Goal: Information Seeking & Learning: Learn about a topic

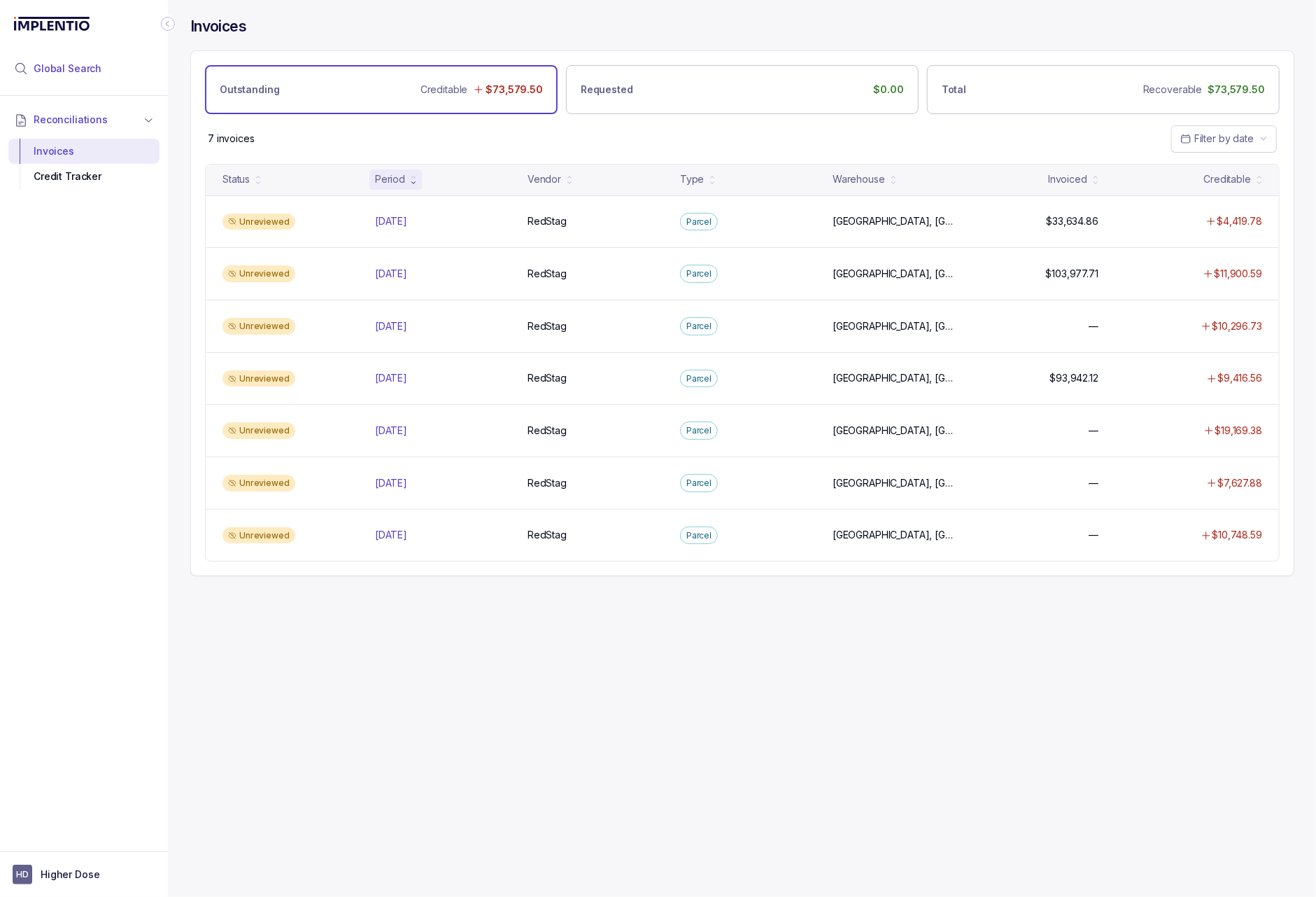
click at [84, 68] on span "Global Search" at bounding box center [67, 68] width 68 height 14
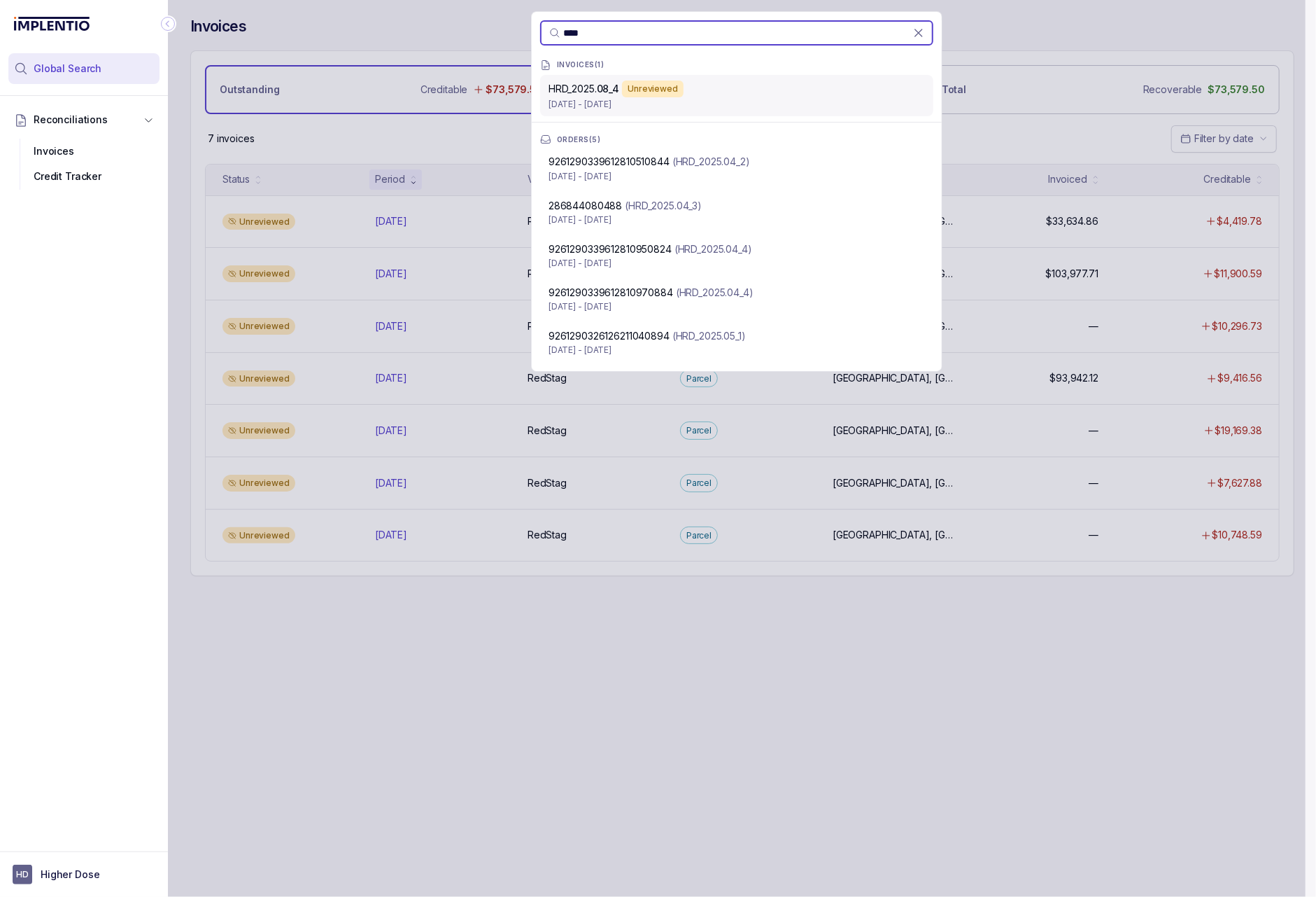
type input "****"
click at [612, 97] on p "Aug 5 - Aug 15, 2025" at bounding box center [736, 104] width 377 height 14
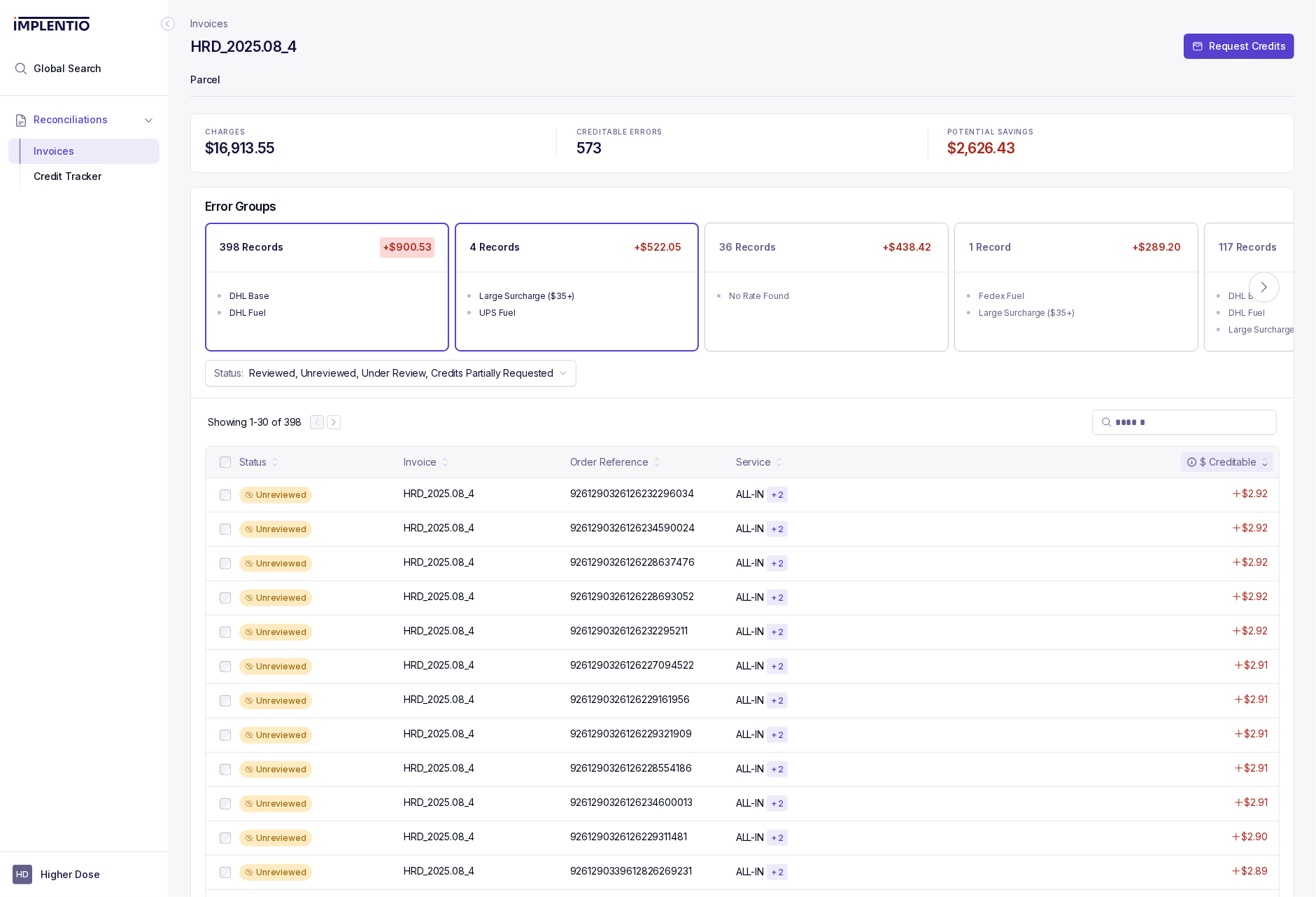
click at [590, 309] on div "UPS Fuel" at bounding box center [581, 312] width 204 height 14
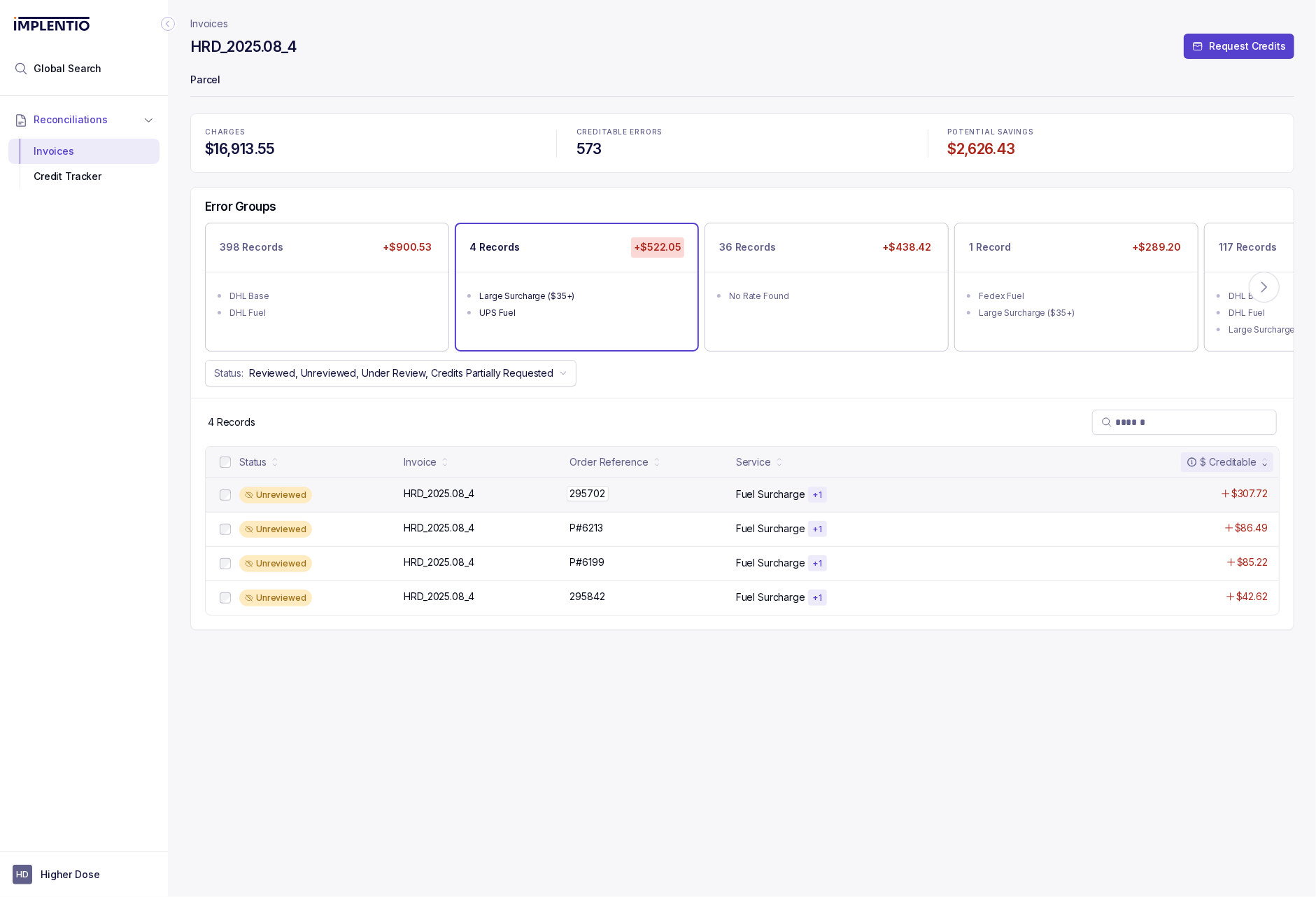
click at [681, 490] on div "295702 295702" at bounding box center [649, 493] width 158 height 14
click at [1000, 283] on icon at bounding box center [1264, 286] width 14 height 14
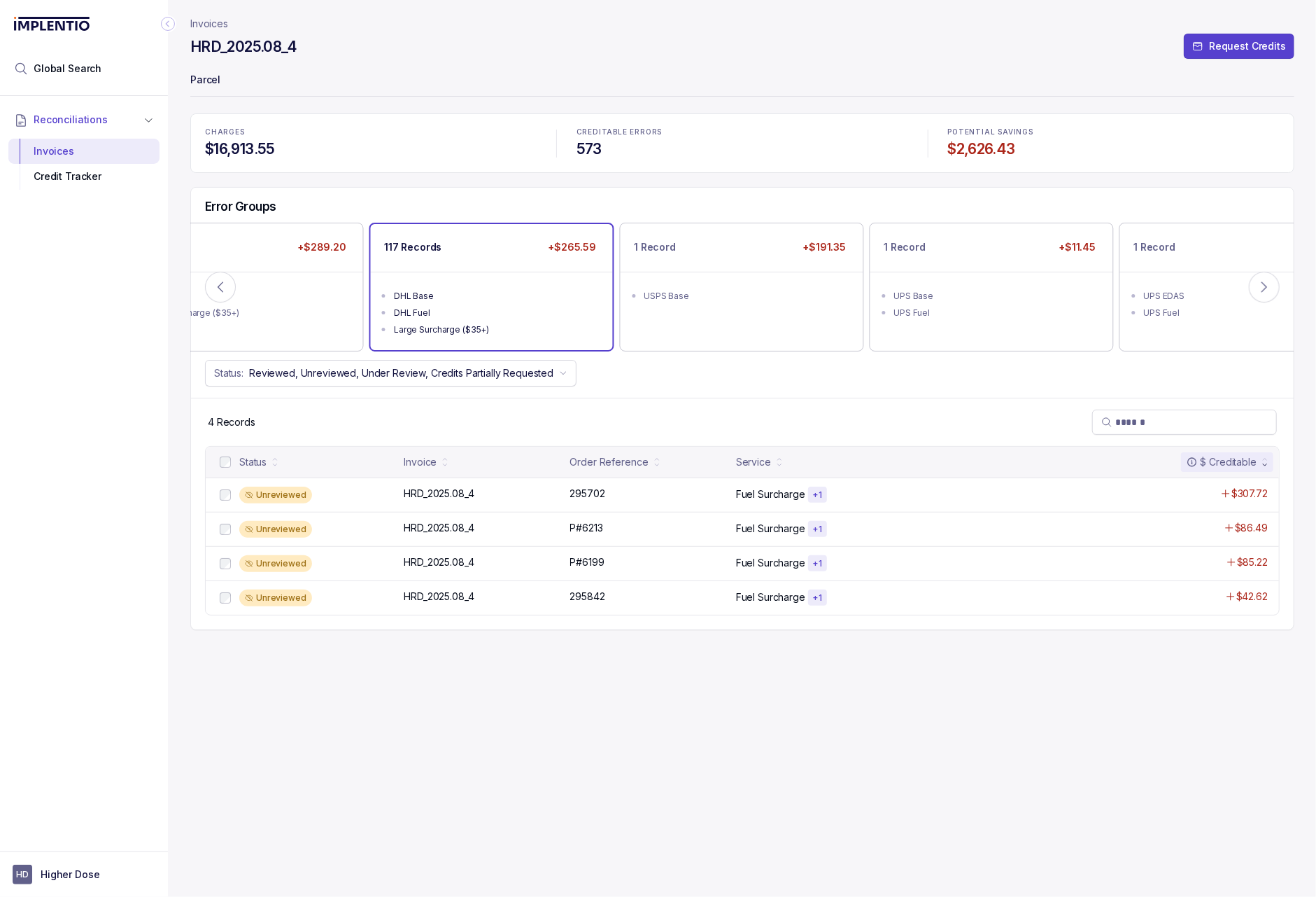
click at [466, 301] on div "DHL Base" at bounding box center [496, 296] width 204 height 14
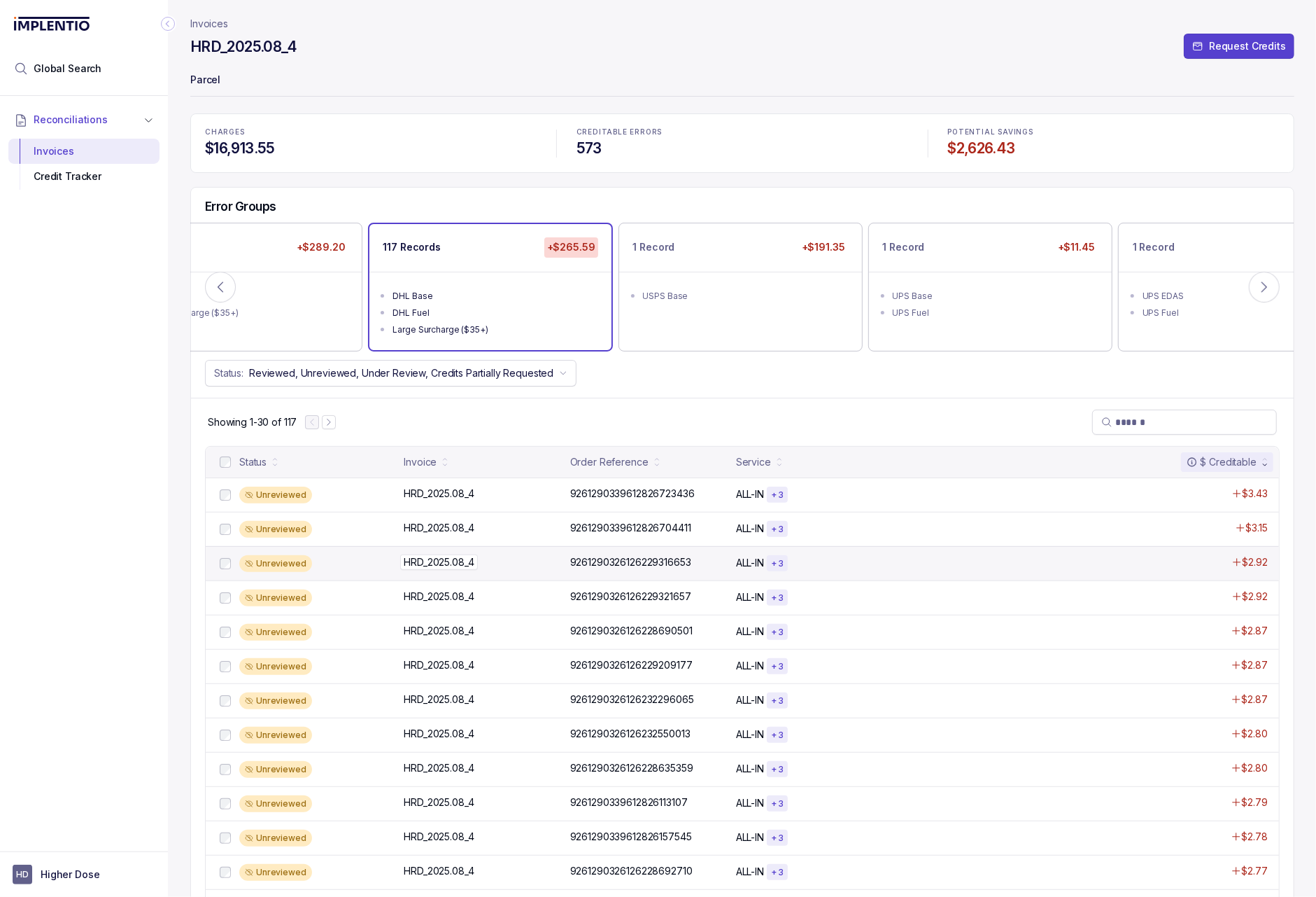
click at [503, 560] on div "HRD_2025.08_4 HRD_2025.08_4" at bounding box center [483, 562] width 158 height 14
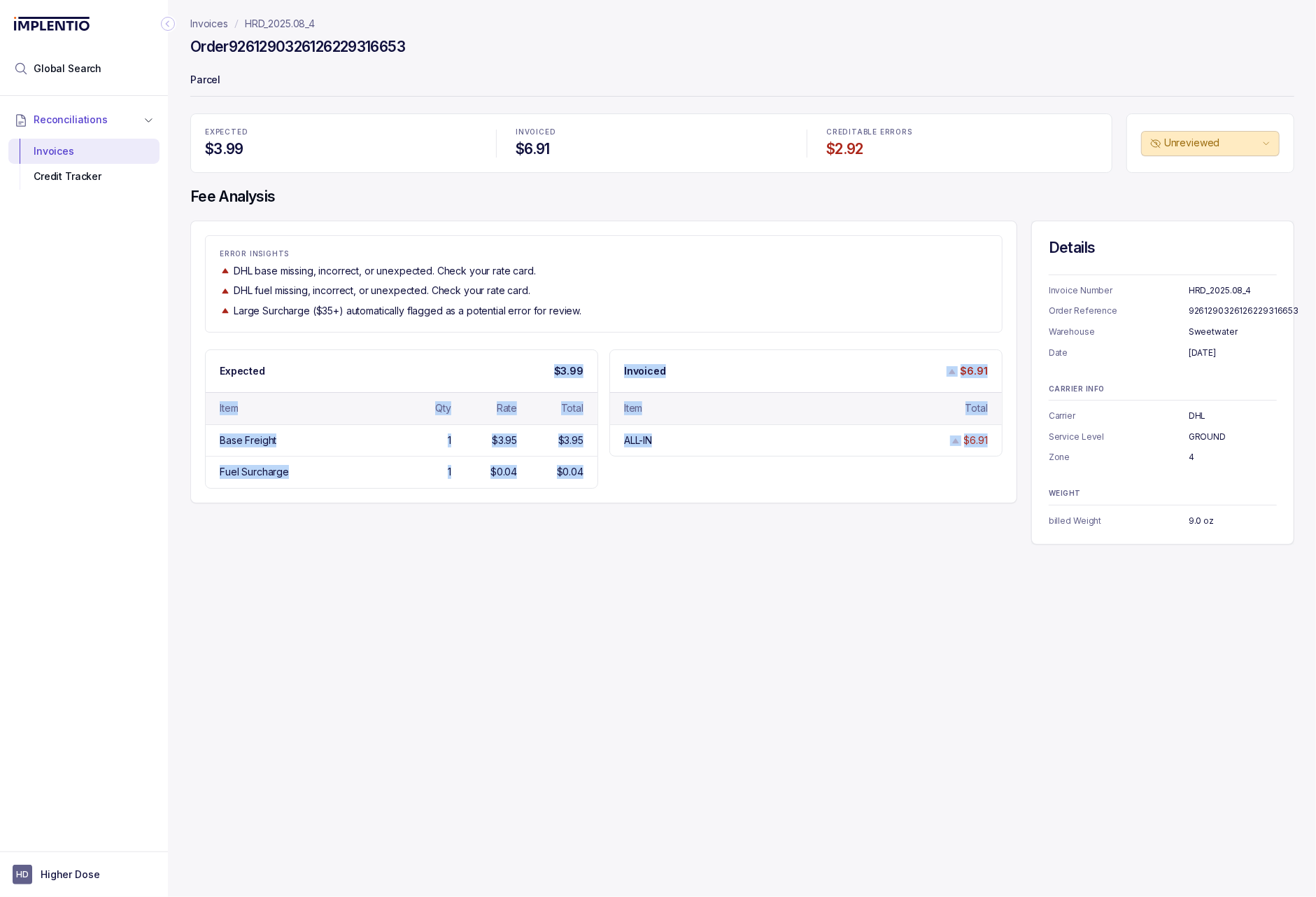
drag, startPoint x: 983, startPoint y: 452, endPoint x: 490, endPoint y: 367, distance: 500.3
click at [490, 367] on div "Expected $3.99 Item Qty Rate Total Base Freight 1 $3.95 $3.95 Fuel Surcharge 1 …" at bounding box center [604, 418] width 797 height 139
click at [595, 446] on div "Base Freight 1 $3.95 $3.95" at bounding box center [401, 440] width 392 height 32
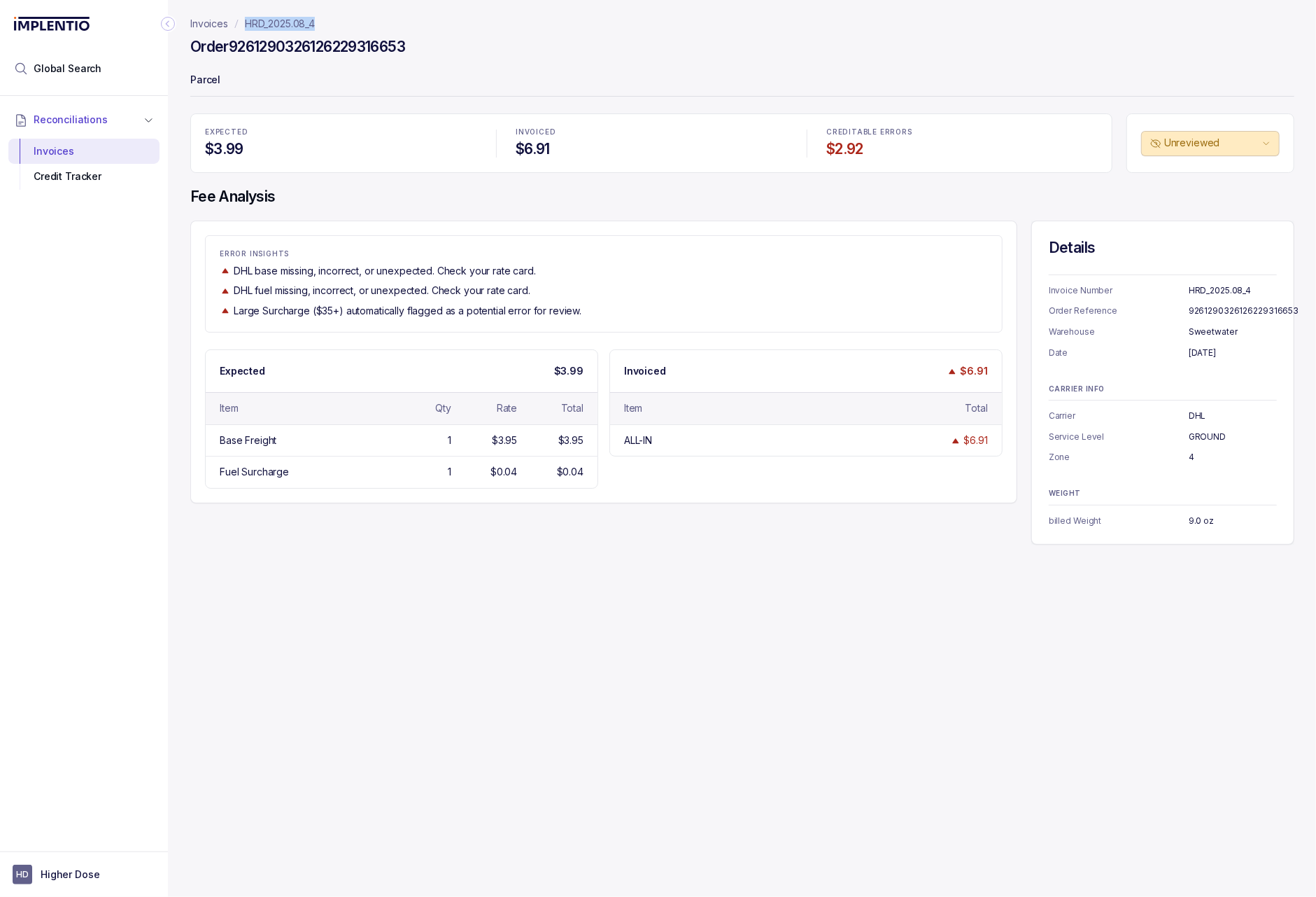
drag, startPoint x: 324, startPoint y: 26, endPoint x: 241, endPoint y: 28, distance: 83.0
click at [241, 28] on nav "Invoices HRD_2025.08_4" at bounding box center [742, 23] width 1104 height 14
copy p "HRD_2025.08_4"
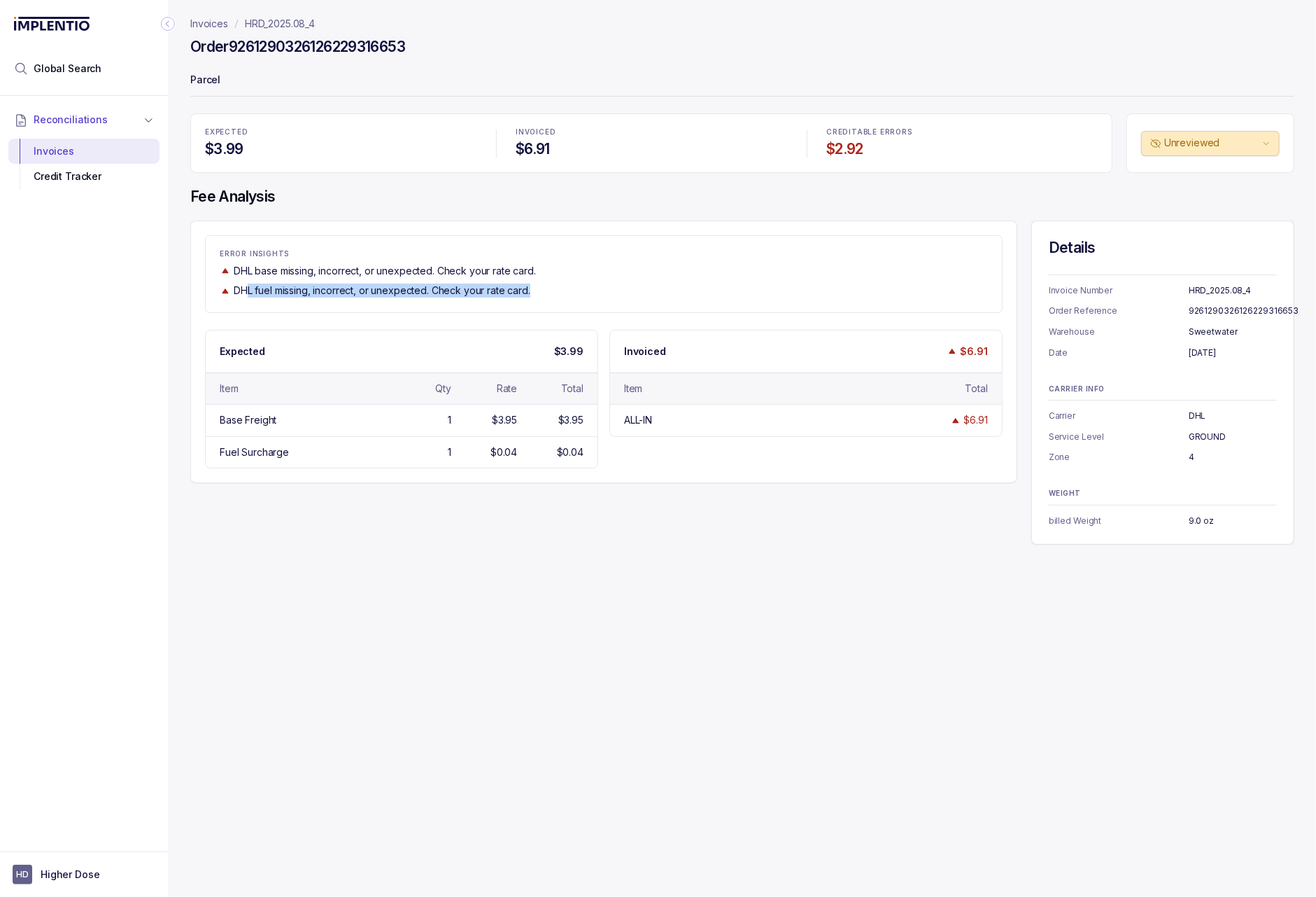
drag, startPoint x: 250, startPoint y: 298, endPoint x: 551, endPoint y: 310, distance: 301.2
click at [551, 310] on div "ERROR INSIGHTS DHL base missing, incorrect, or unexpected. Check your rate card…" at bounding box center [604, 274] width 797 height 77
click at [273, 20] on p "HRD_2025.08_4" at bounding box center [280, 23] width 70 height 14
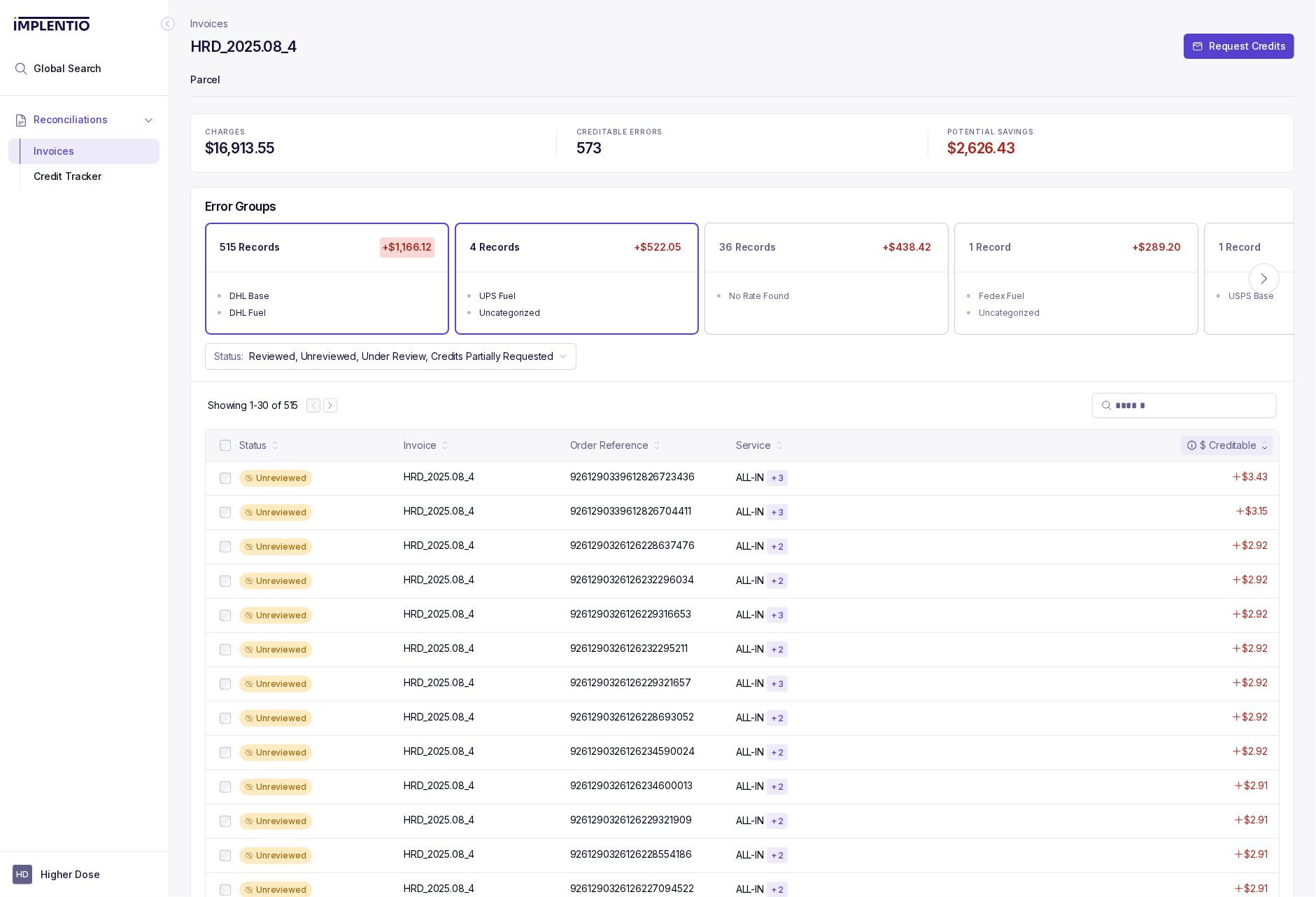
click at [548, 310] on div "Uncategorized" at bounding box center [581, 312] width 204 height 14
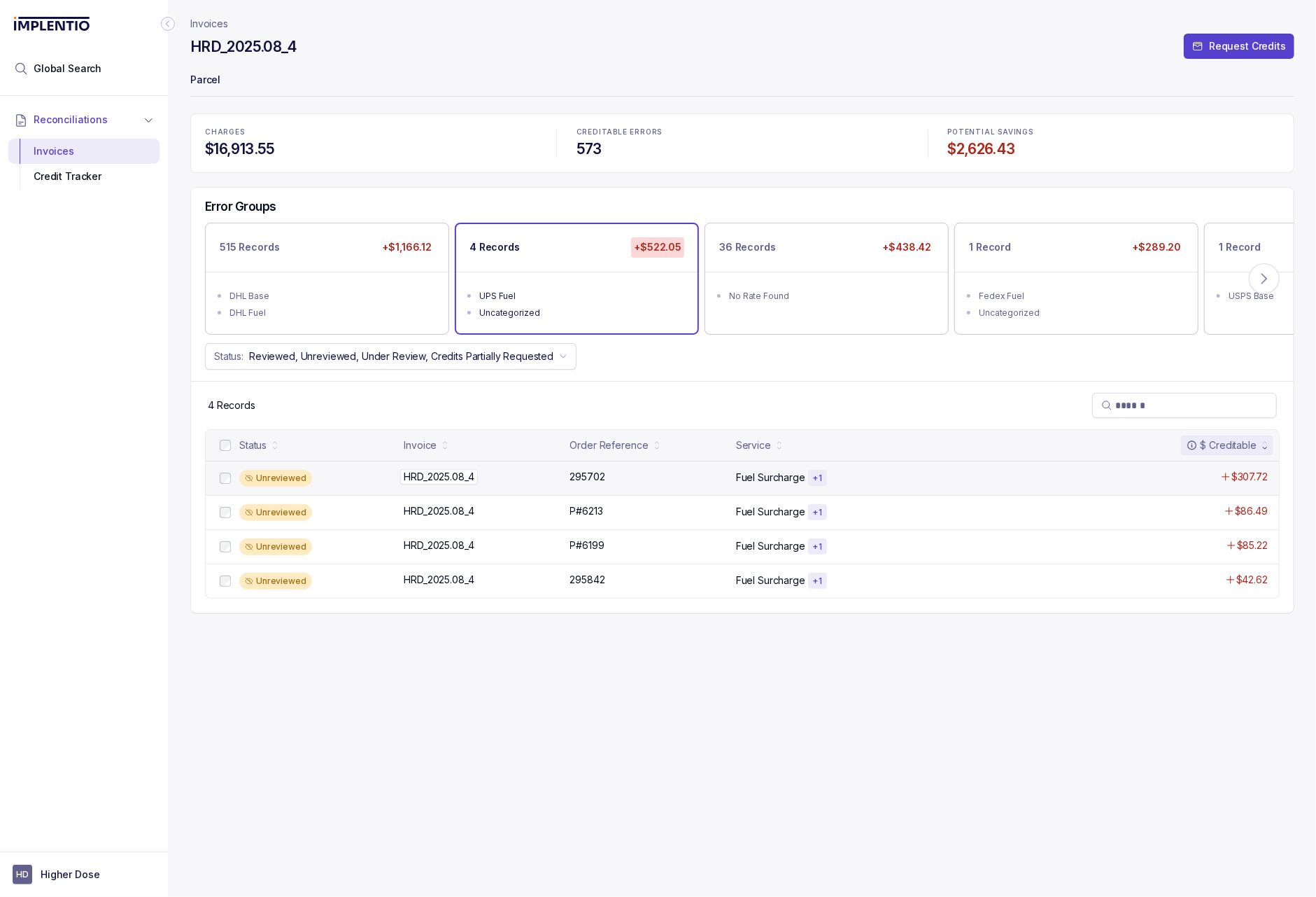
click at [514, 482] on div "HRD_2025.08_4 HRD_2025.08_4" at bounding box center [483, 476] width 158 height 14
click at [611, 299] on div "UPS Fuel" at bounding box center [581, 296] width 204 height 14
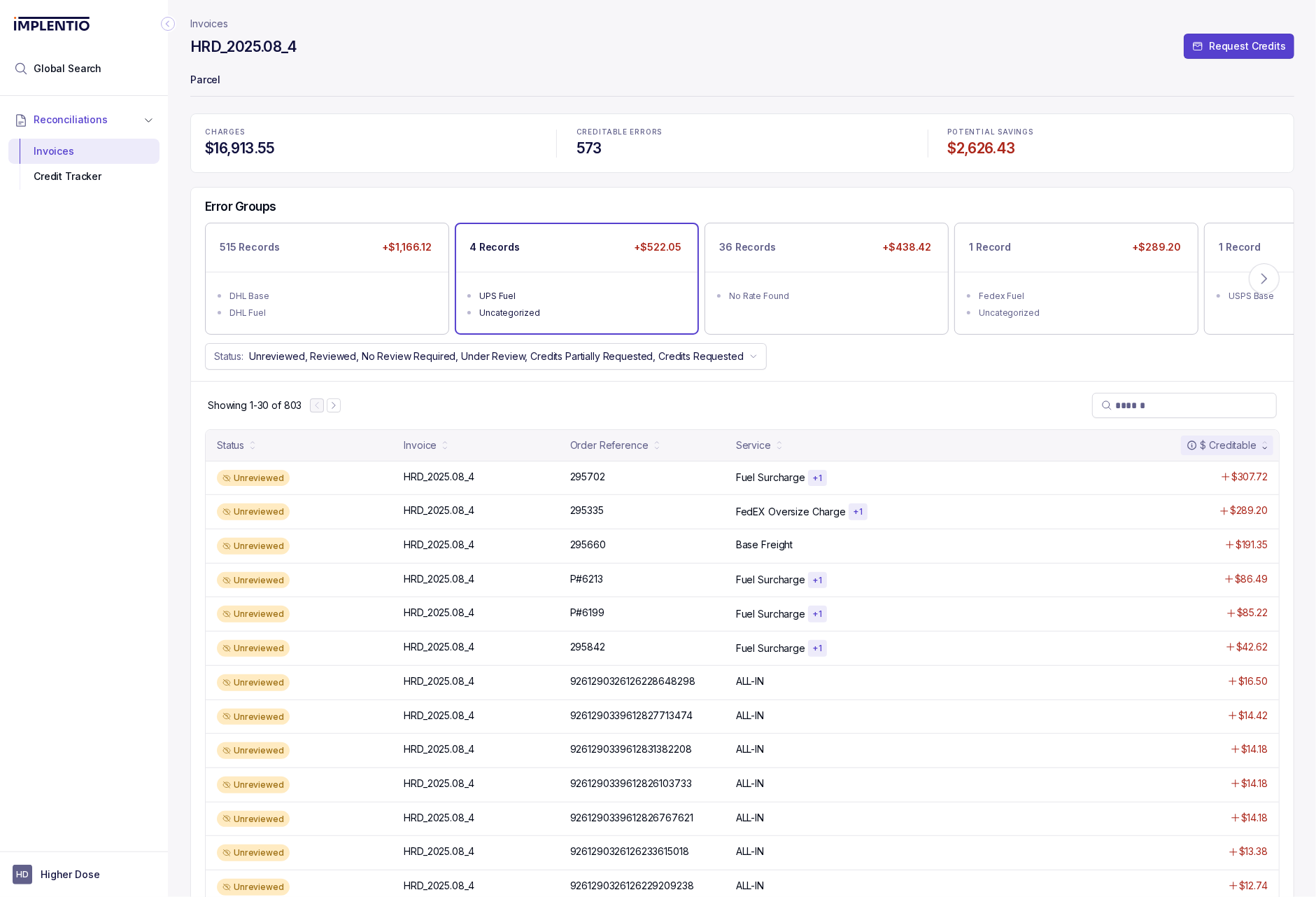
click at [544, 305] on li "Uncategorized" at bounding box center [586, 312] width 215 height 17
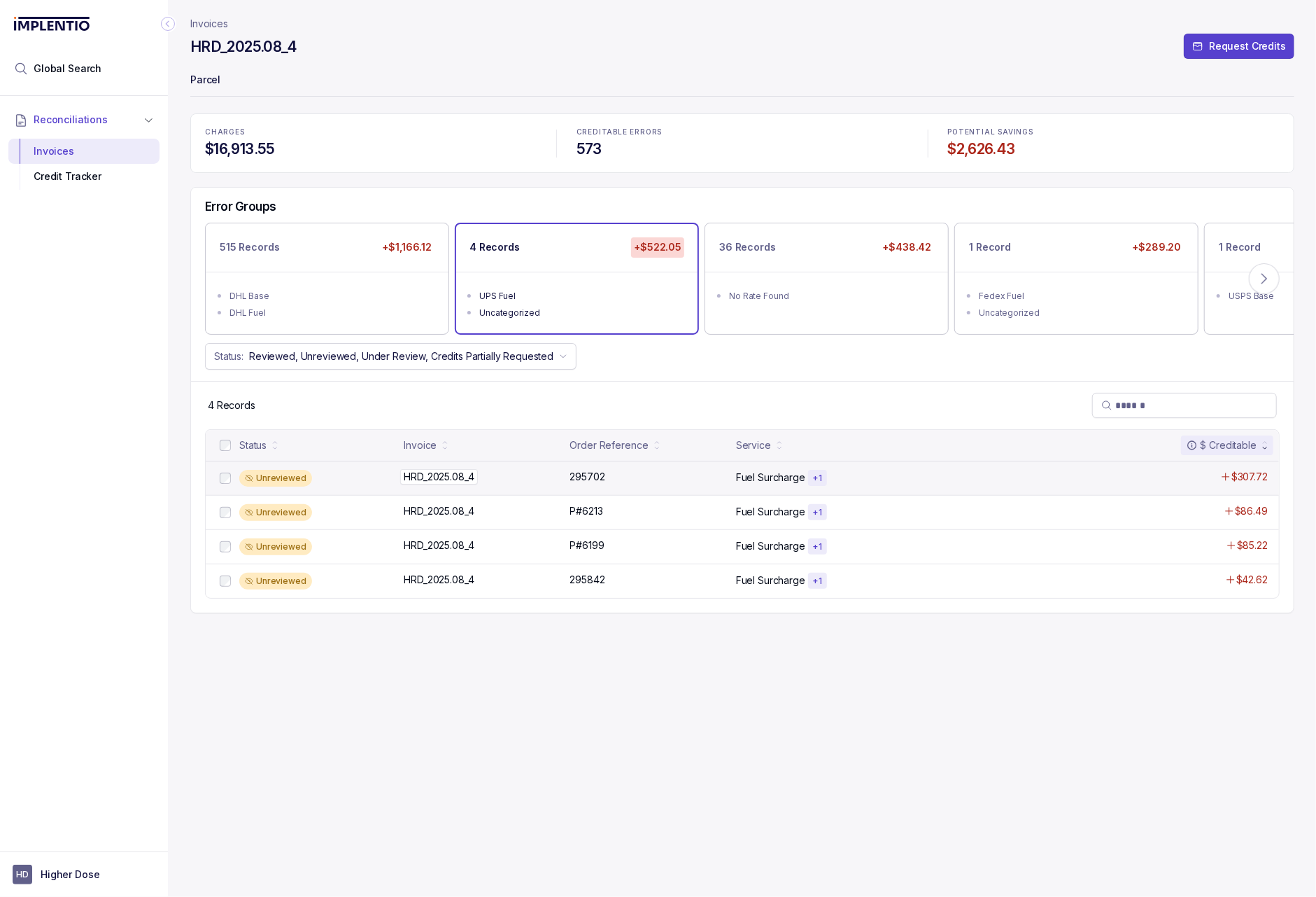
click at [497, 482] on div "HRD_2025.08_4 HRD_2025.08_4" at bounding box center [483, 476] width 158 height 14
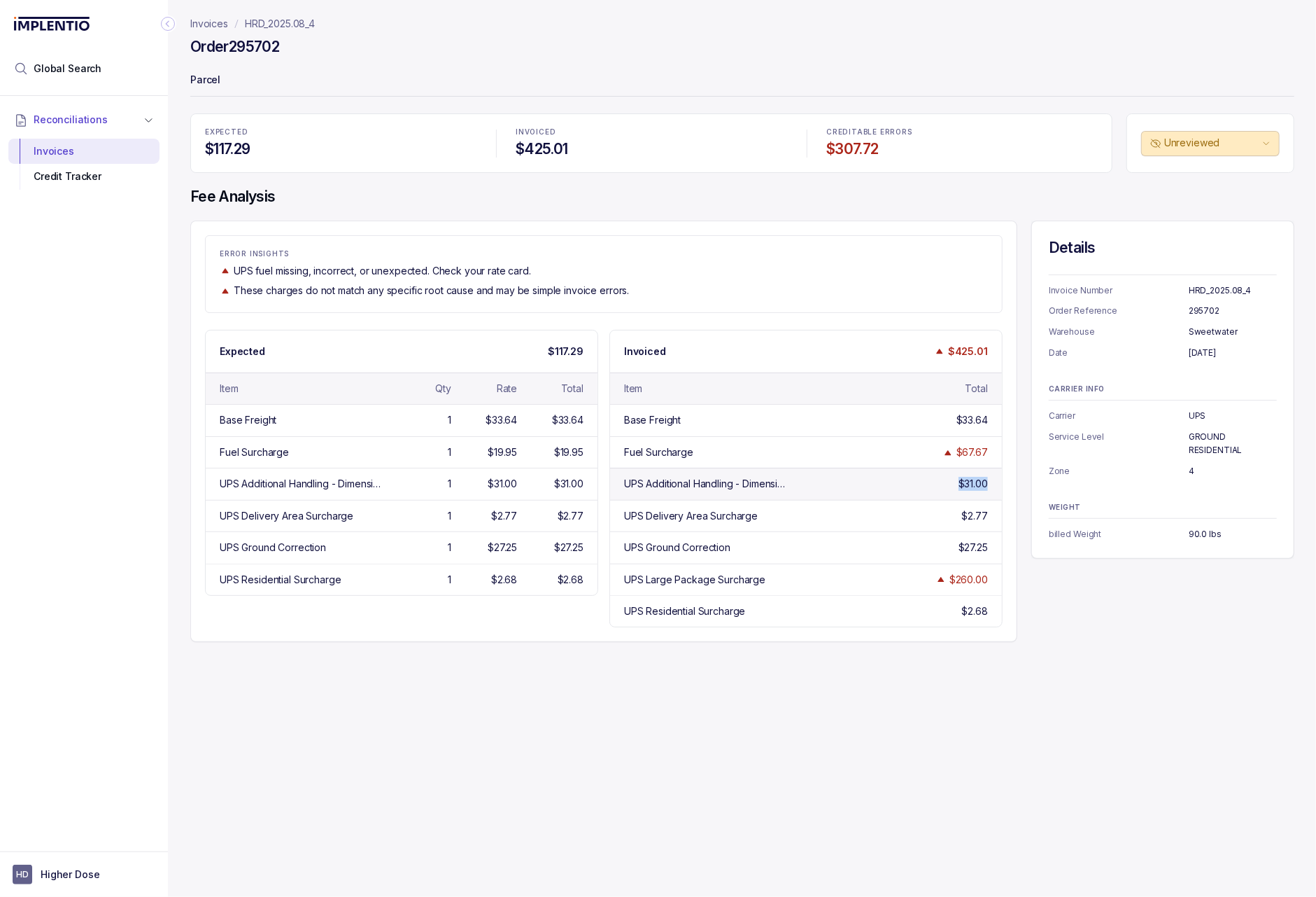
drag, startPoint x: 988, startPoint y: 484, endPoint x: 953, endPoint y: 484, distance: 35.0
click at [953, 484] on div "UPS Additional Handling - Dimensions $31.00" at bounding box center [806, 484] width 392 height 32
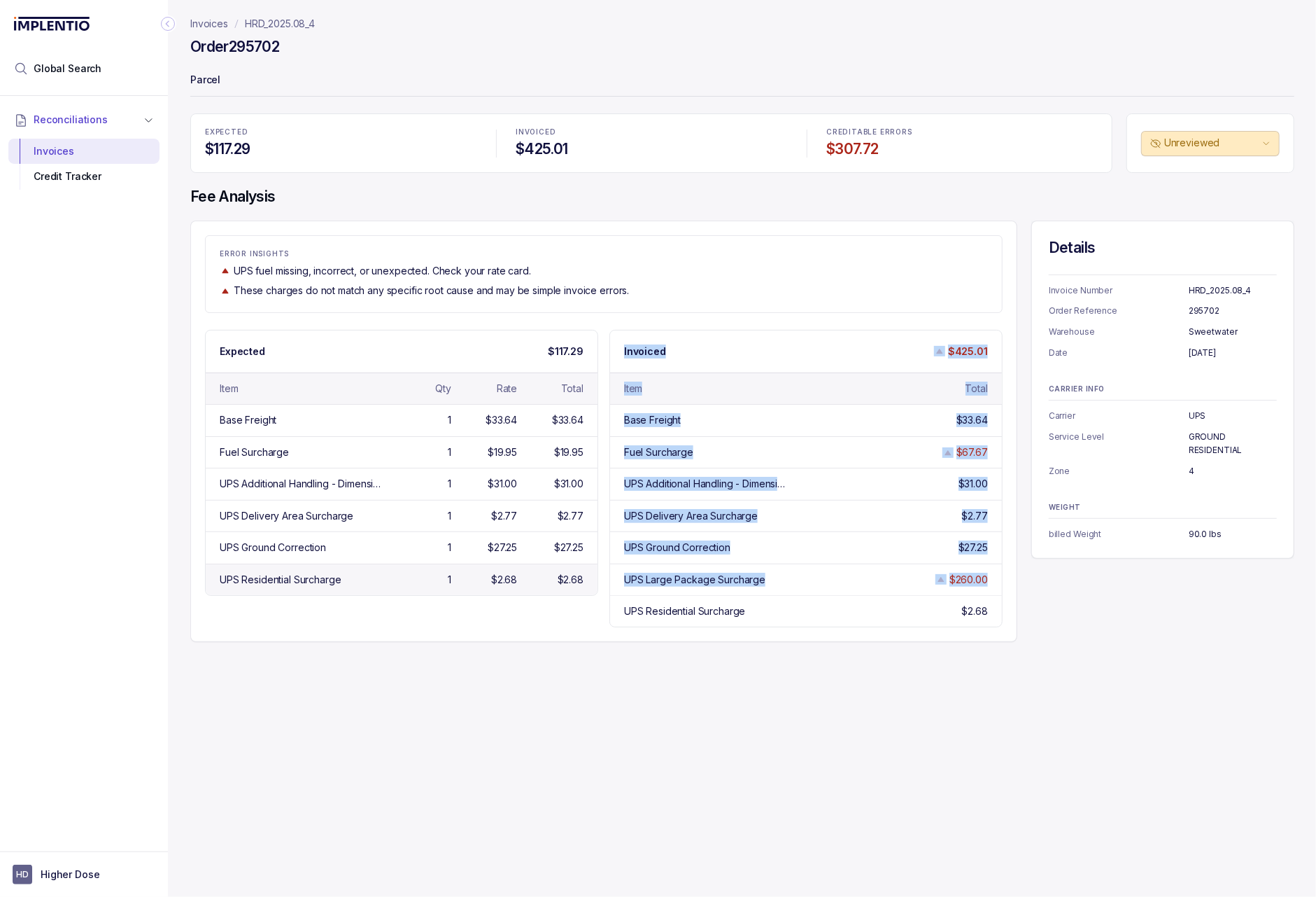
drag, startPoint x: 990, startPoint y: 580, endPoint x: 595, endPoint y: 577, distance: 395.0
click at [595, 577] on div "Expected $117.29 Item Qty Rate Total Base Freight 1 $33.64 $33.64 Fuel Surcharg…" at bounding box center [604, 479] width 797 height 298
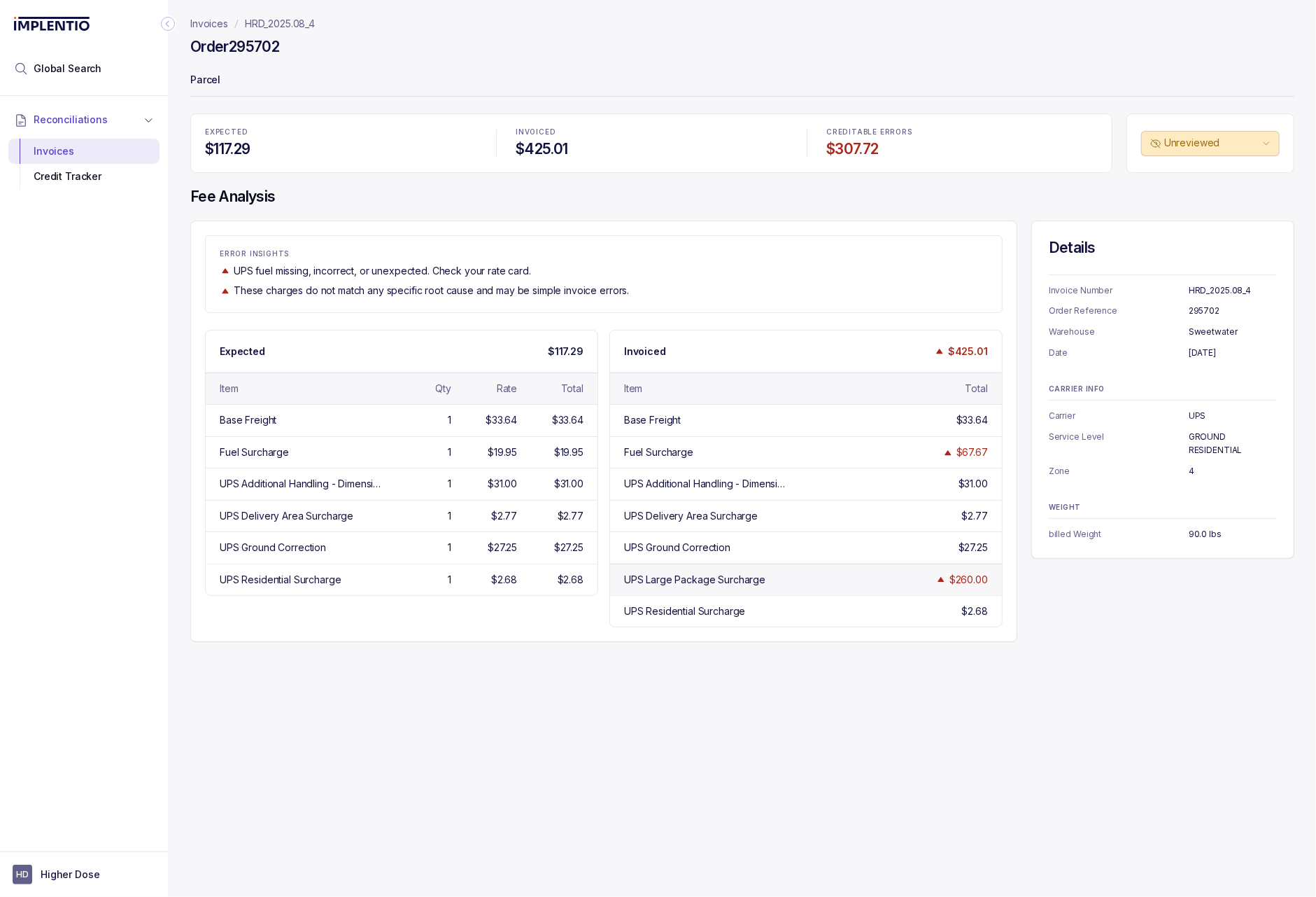
click at [640, 573] on div "UPS Large Package Surcharge $260.00" at bounding box center [806, 580] width 392 height 32
drag, startPoint x: 625, startPoint y: 582, endPoint x: 996, endPoint y: 592, distance: 371.1
click at [996, 591] on div "UPS Large Package Surcharge $260.00" at bounding box center [806, 580] width 392 height 32
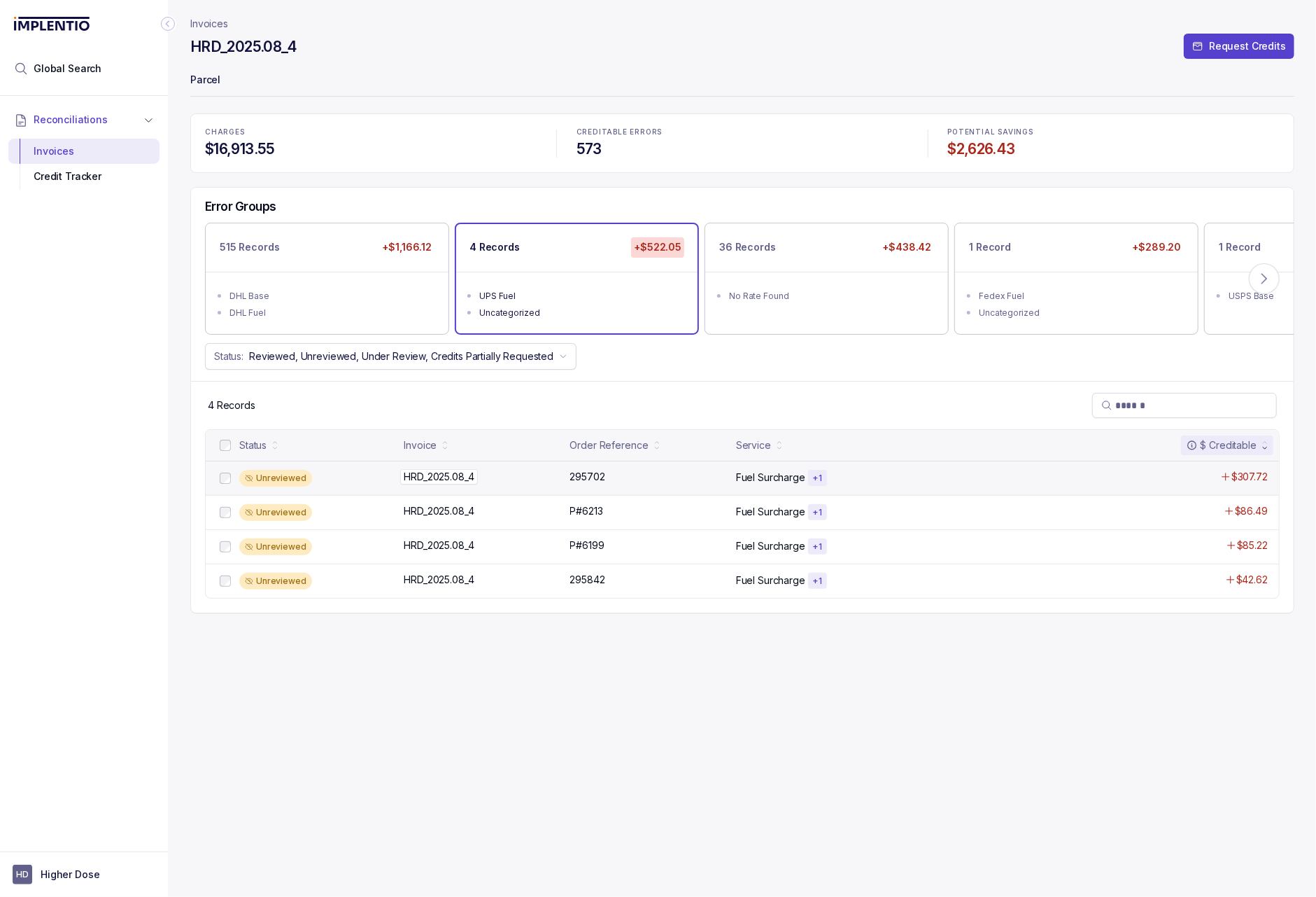
click at [458, 476] on p "HRD_2025.08_4" at bounding box center [438, 477] width 77 height 15
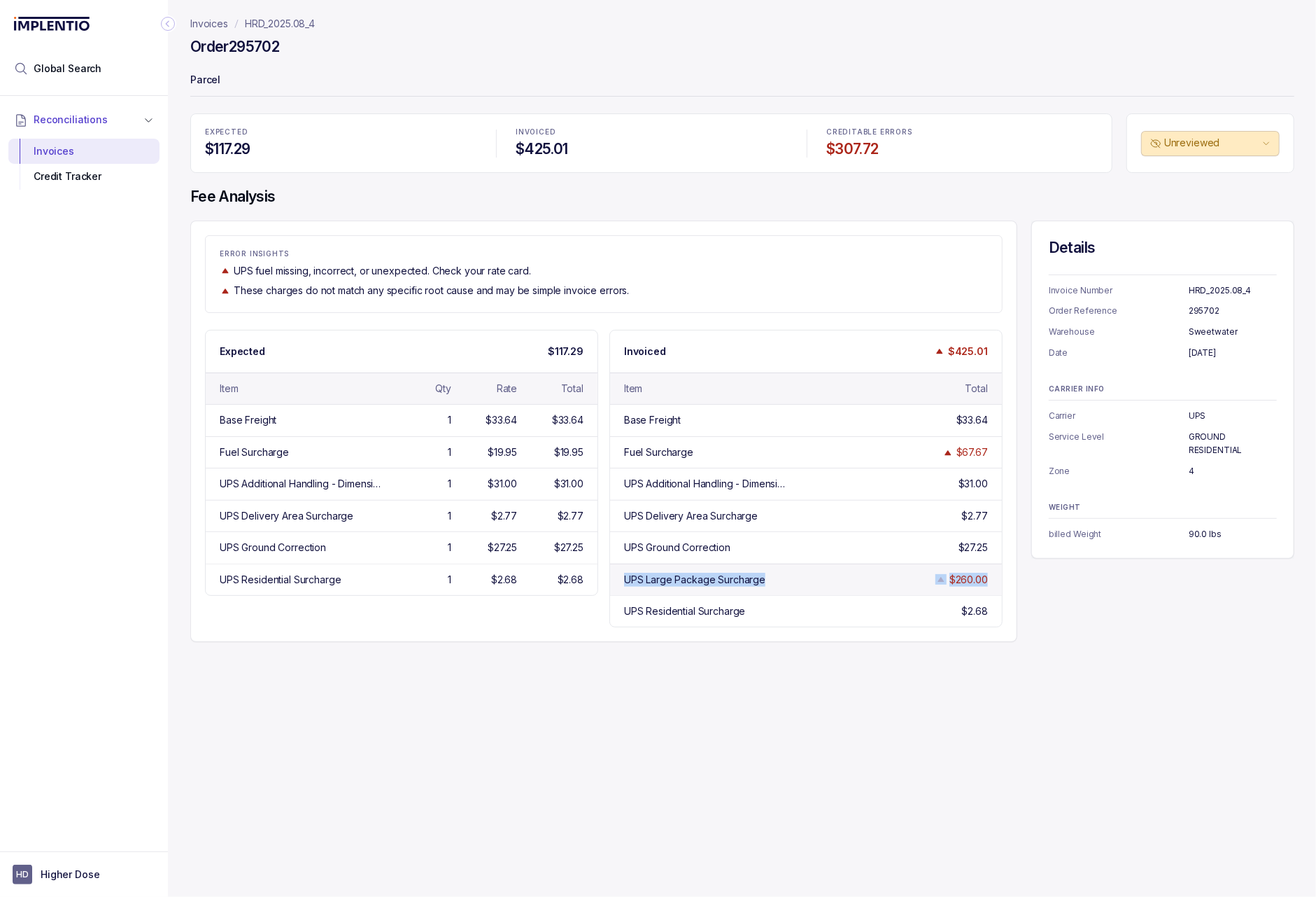
drag, startPoint x: 998, startPoint y: 579, endPoint x: 610, endPoint y: 576, distance: 388.0
click at [610, 576] on div "Invoiced $425.01 Item Total Base Freight $33.64 Fuel Surcharge $67.67 UPS Addit…" at bounding box center [806, 479] width 393 height 298
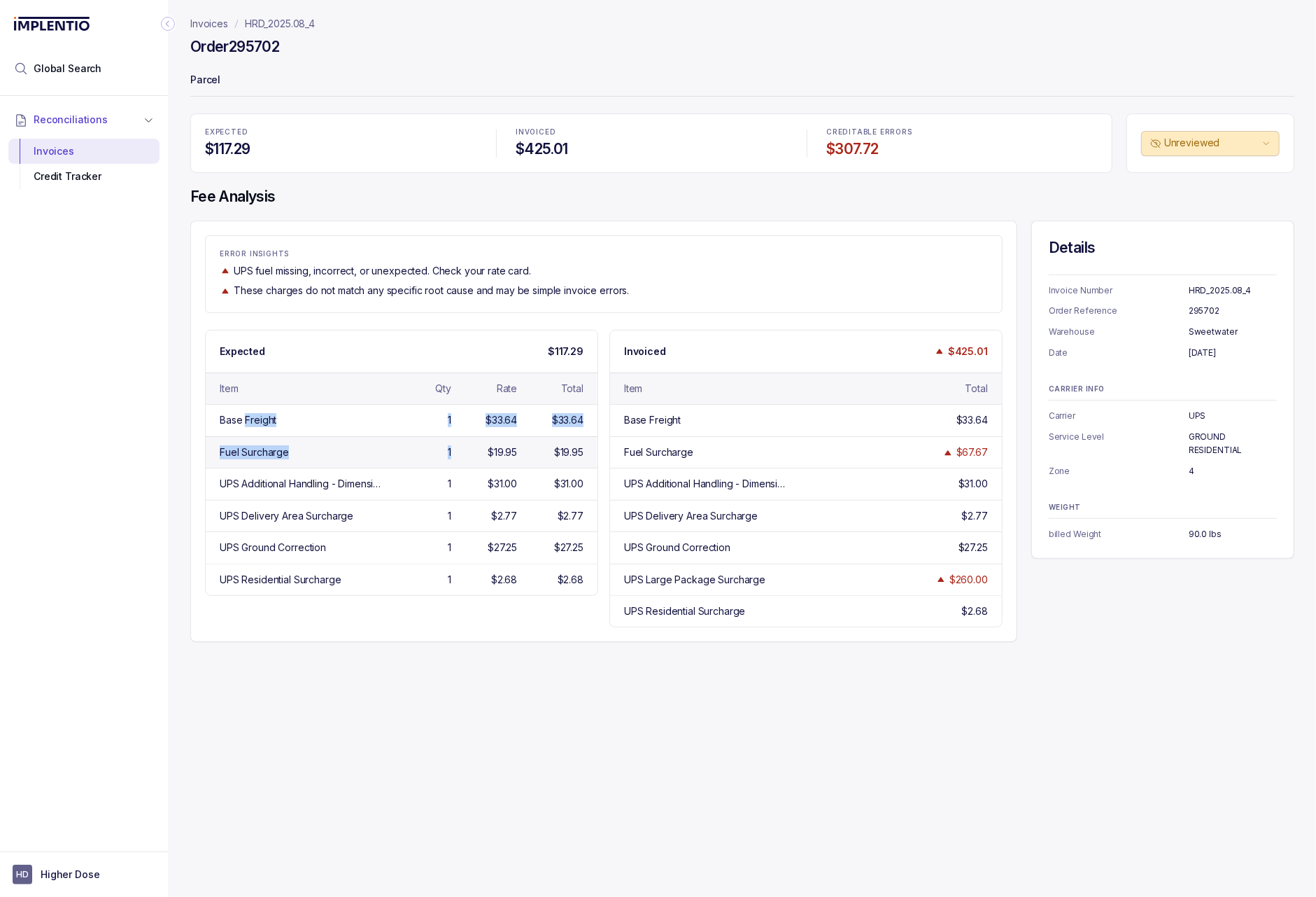
drag, startPoint x: 543, startPoint y: 413, endPoint x: 509, endPoint y: 438, distance: 42.2
click at [509, 438] on div "Base Freight 1 $33.64 $33.64 Fuel Surcharge 1 $19.95 $19.95 UPS Additional Hand…" at bounding box center [401, 499] width 392 height 191
click at [411, 433] on div "Base Freight 1 $33.64 $33.64" at bounding box center [401, 420] width 392 height 32
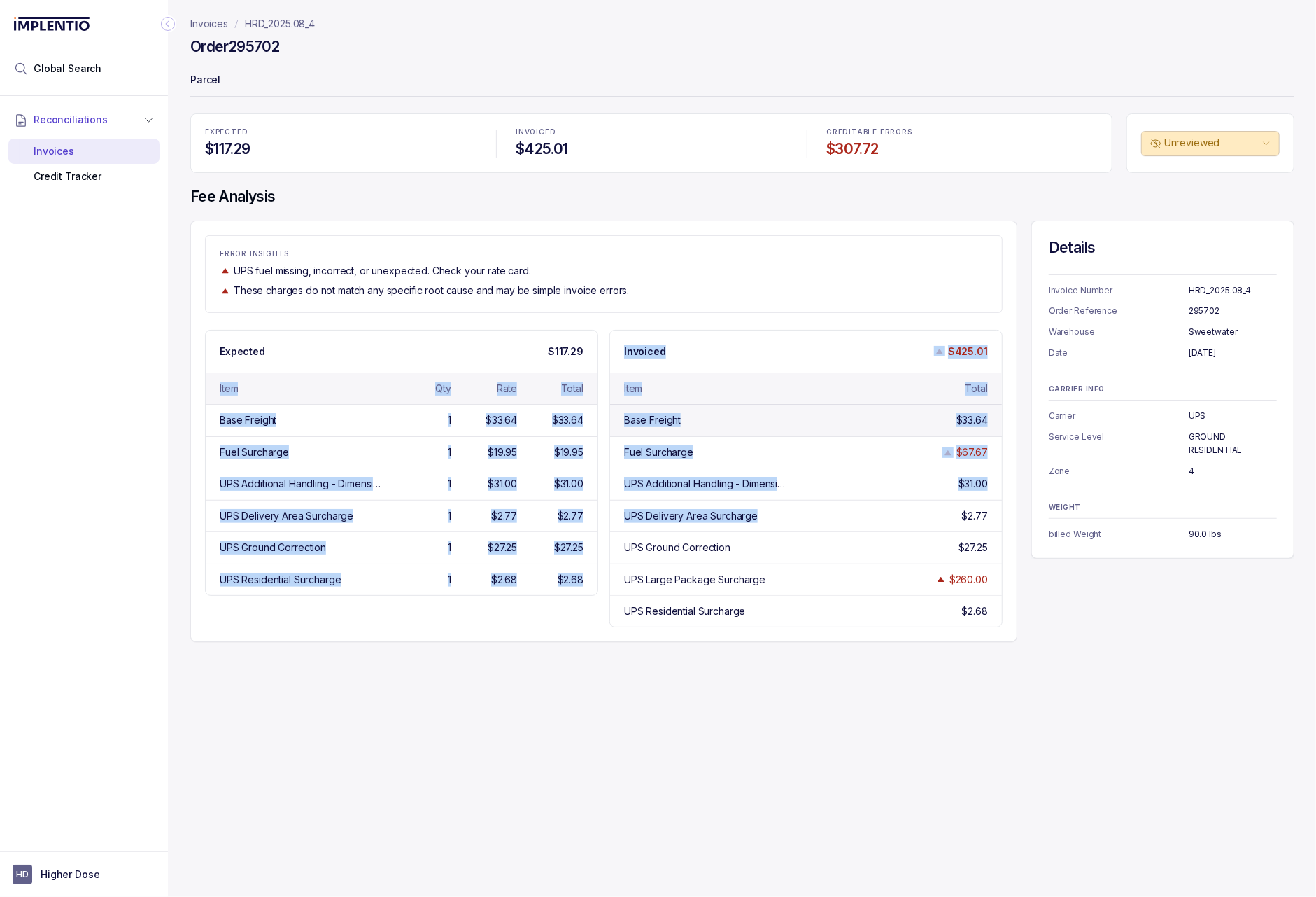
drag, startPoint x: 266, startPoint y: 378, endPoint x: 804, endPoint y: 409, distance: 538.9
click at [804, 438] on div "Expected $117.29 Item Qty Rate Total Base Freight 1 $33.64 $33.64 Fuel Surcharg…" at bounding box center [604, 479] width 797 height 298
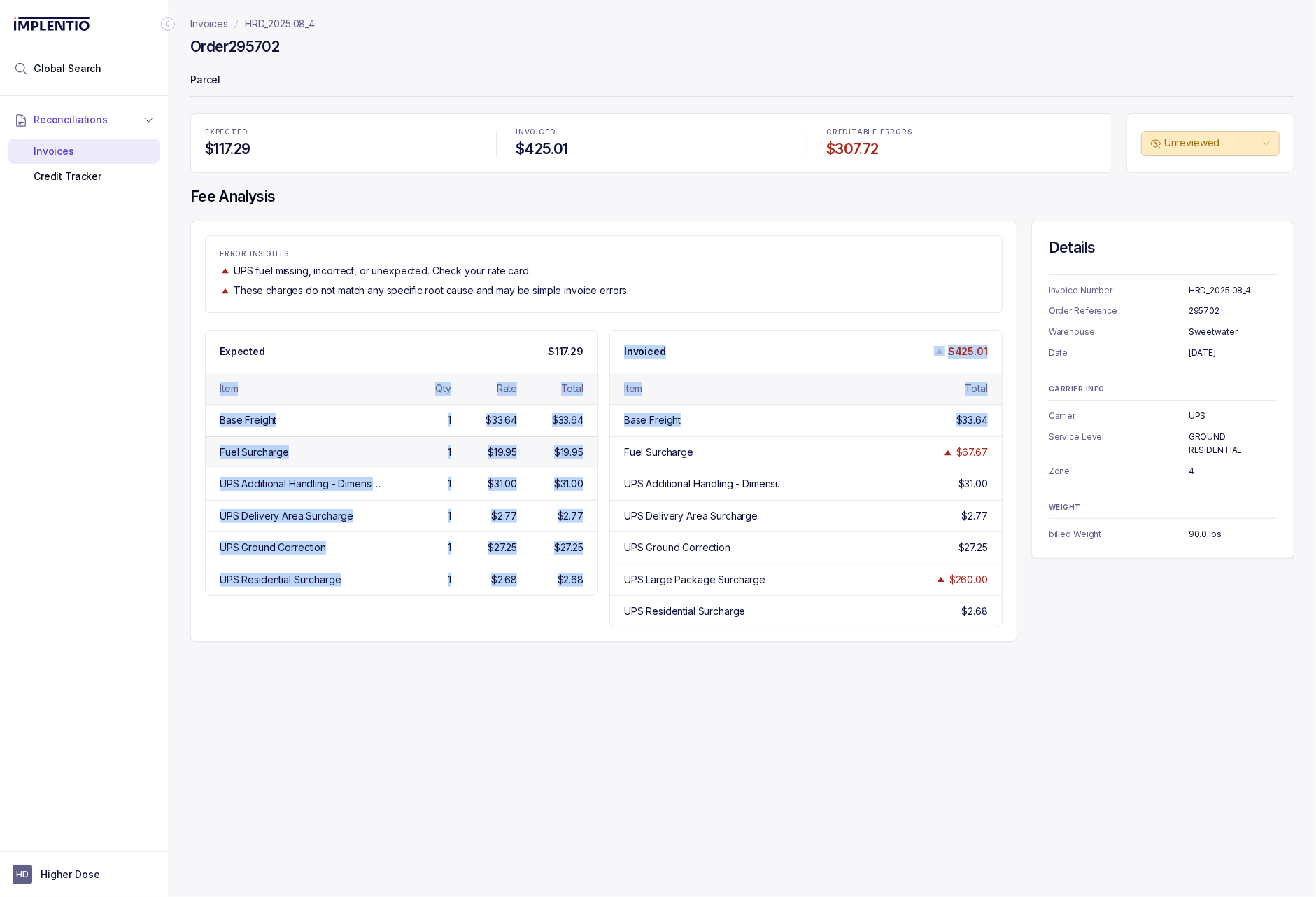
click at [476, 461] on div "Fuel Surcharge 1 $19.95 $19.95" at bounding box center [401, 452] width 392 height 32
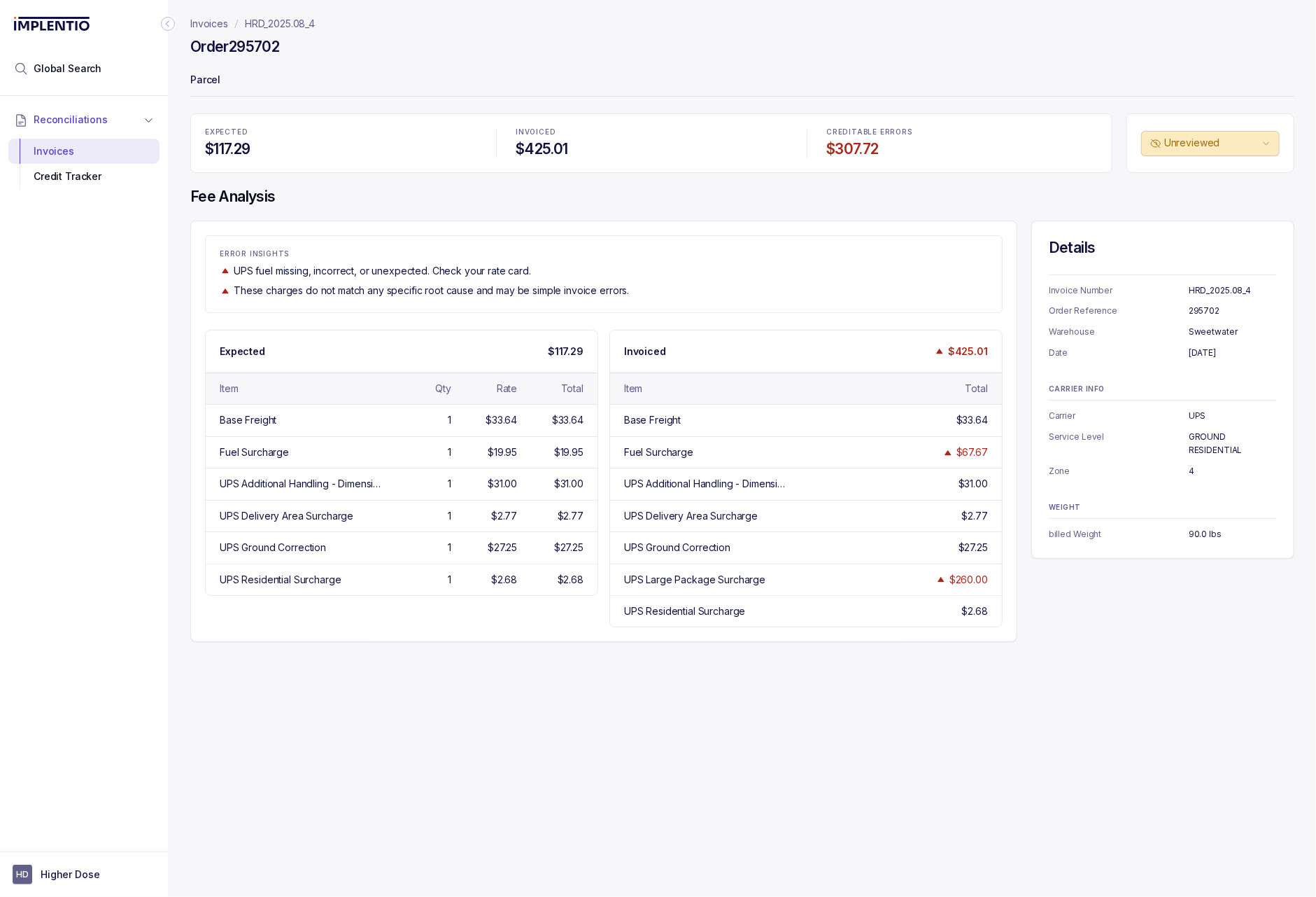
click at [283, 26] on p "HRD_2025.08_4" at bounding box center [280, 23] width 70 height 14
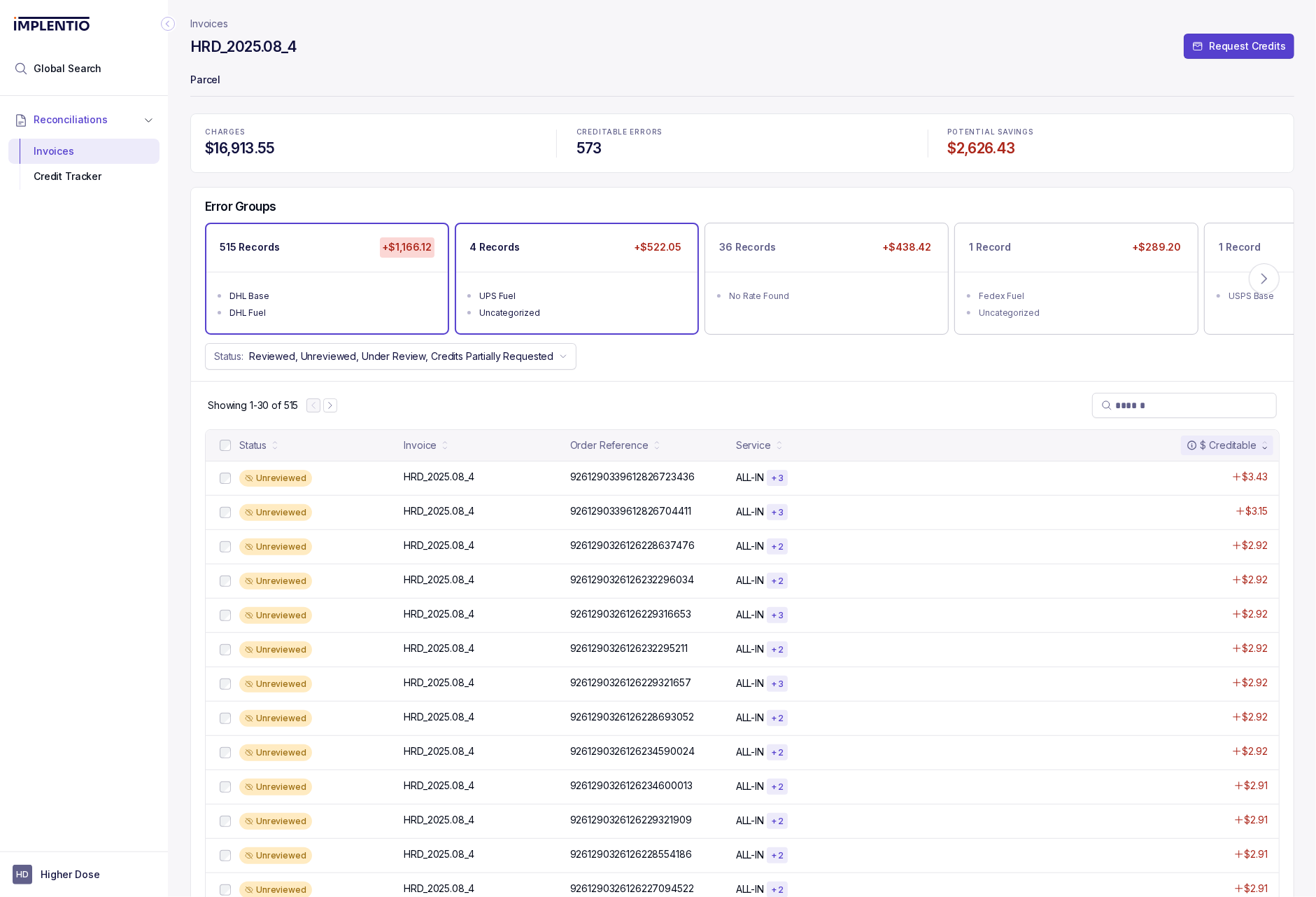
click at [574, 313] on div "Uncategorized" at bounding box center [581, 312] width 204 height 14
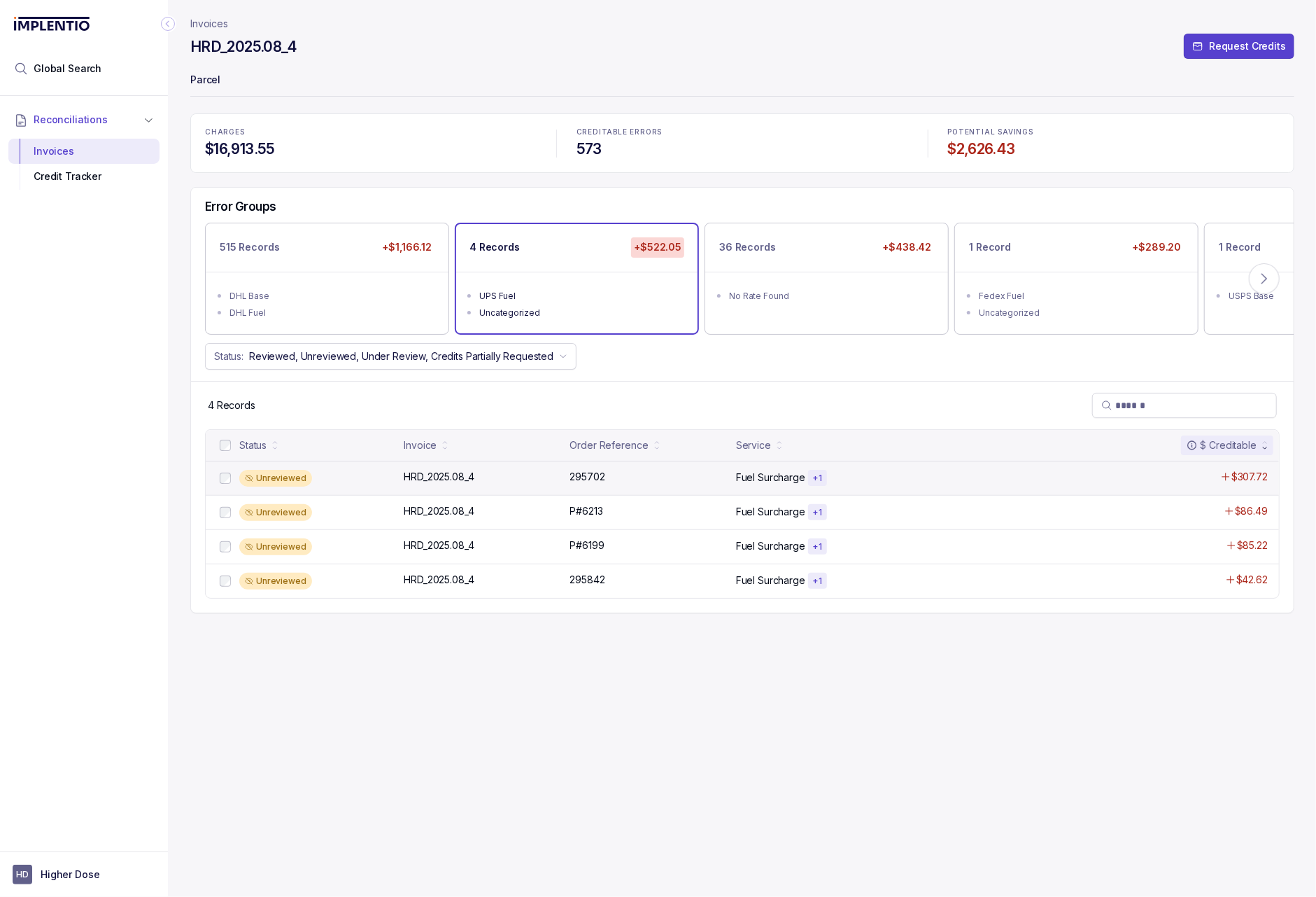
click at [661, 487] on div "Unreviewed HRD_2025.08_4 HRD_2025.08_4 295702 295702 Fuel Surcharge + 1 $307.72" at bounding box center [742, 477] width 1074 height 34
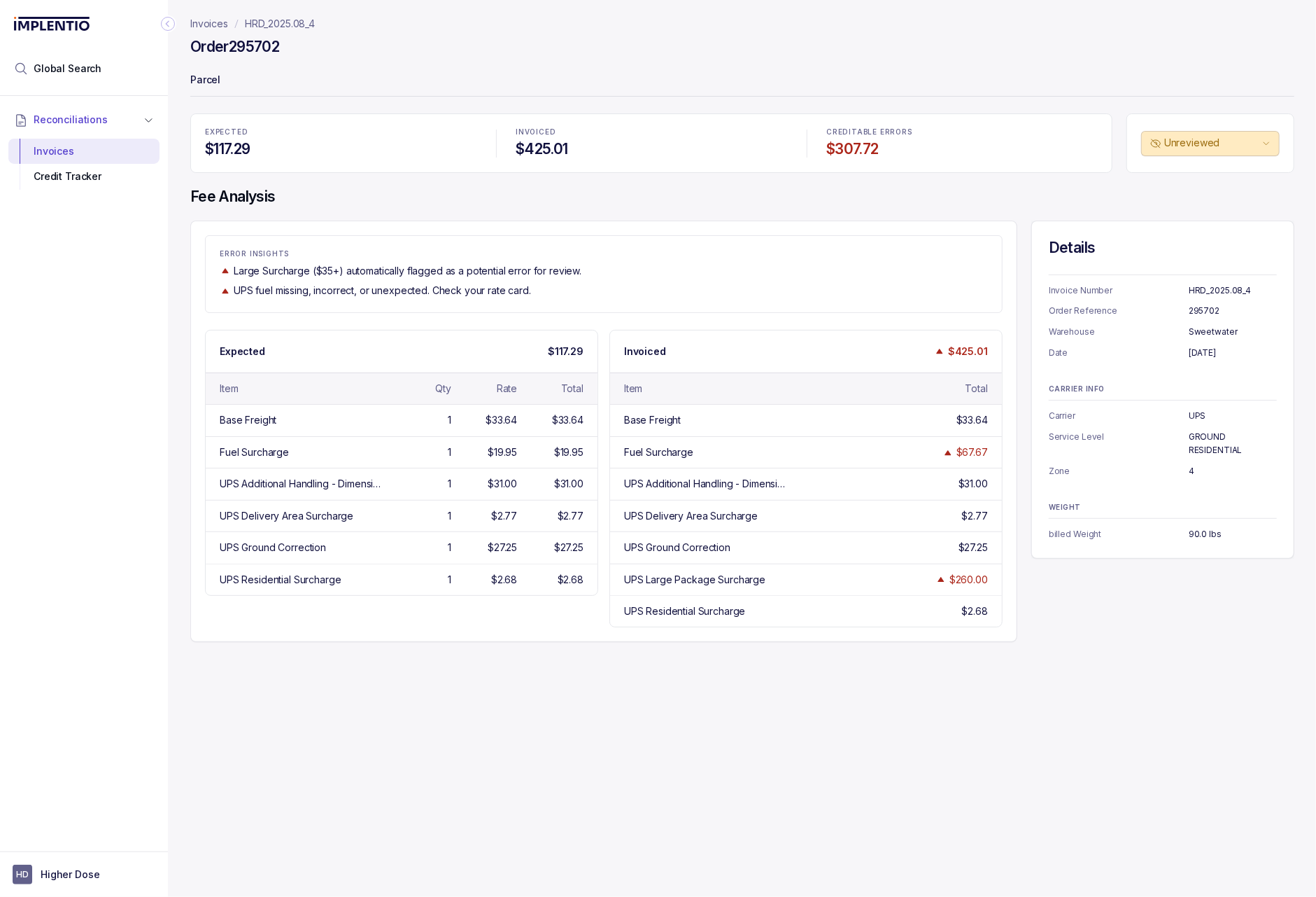
click at [287, 19] on p "HRD_2025.08_4" at bounding box center [280, 23] width 70 height 14
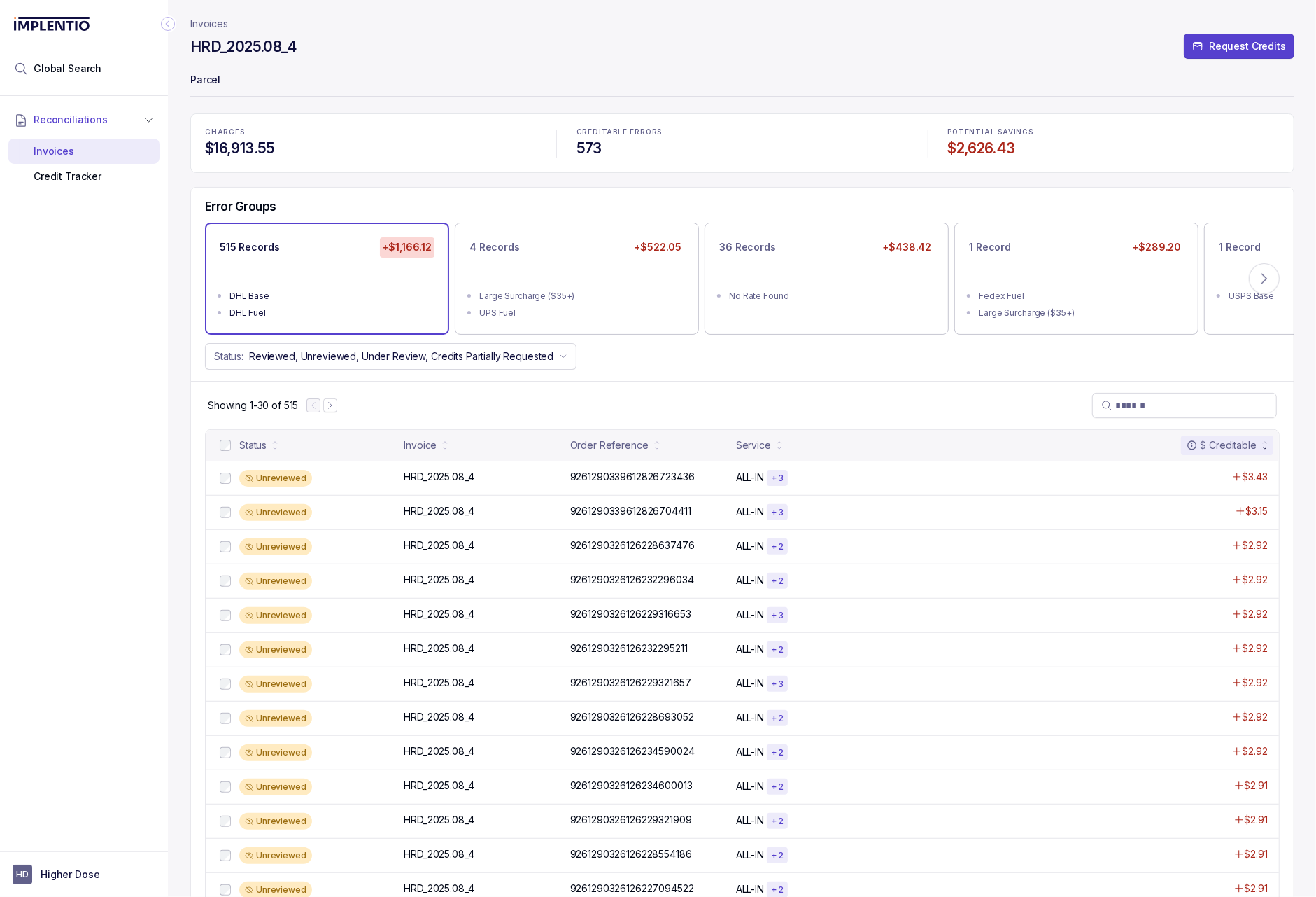
click at [214, 22] on p "Invoices" at bounding box center [209, 23] width 38 height 14
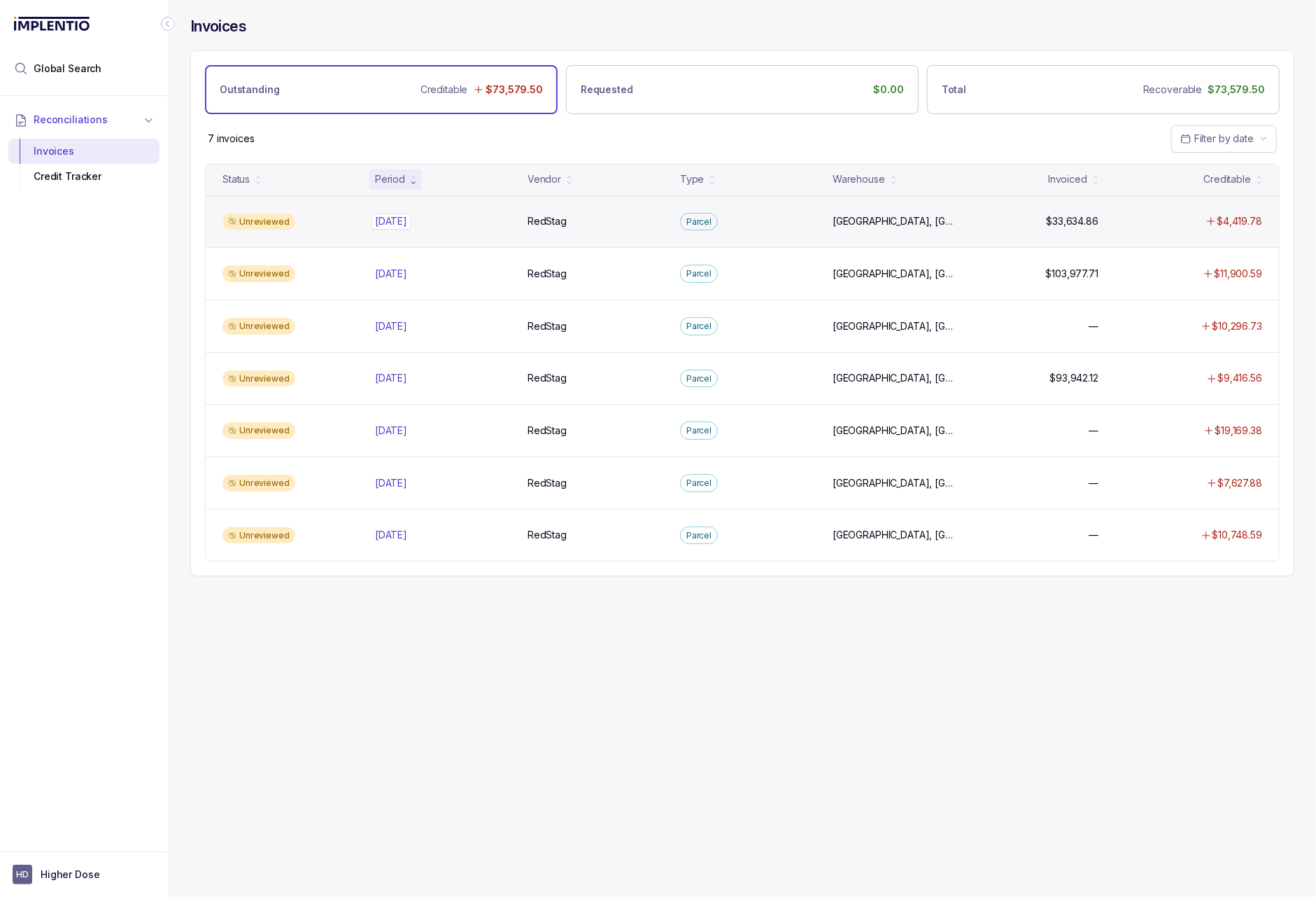
click at [407, 224] on div "Sep 2025 Sep 2025" at bounding box center [391, 220] width 33 height 14
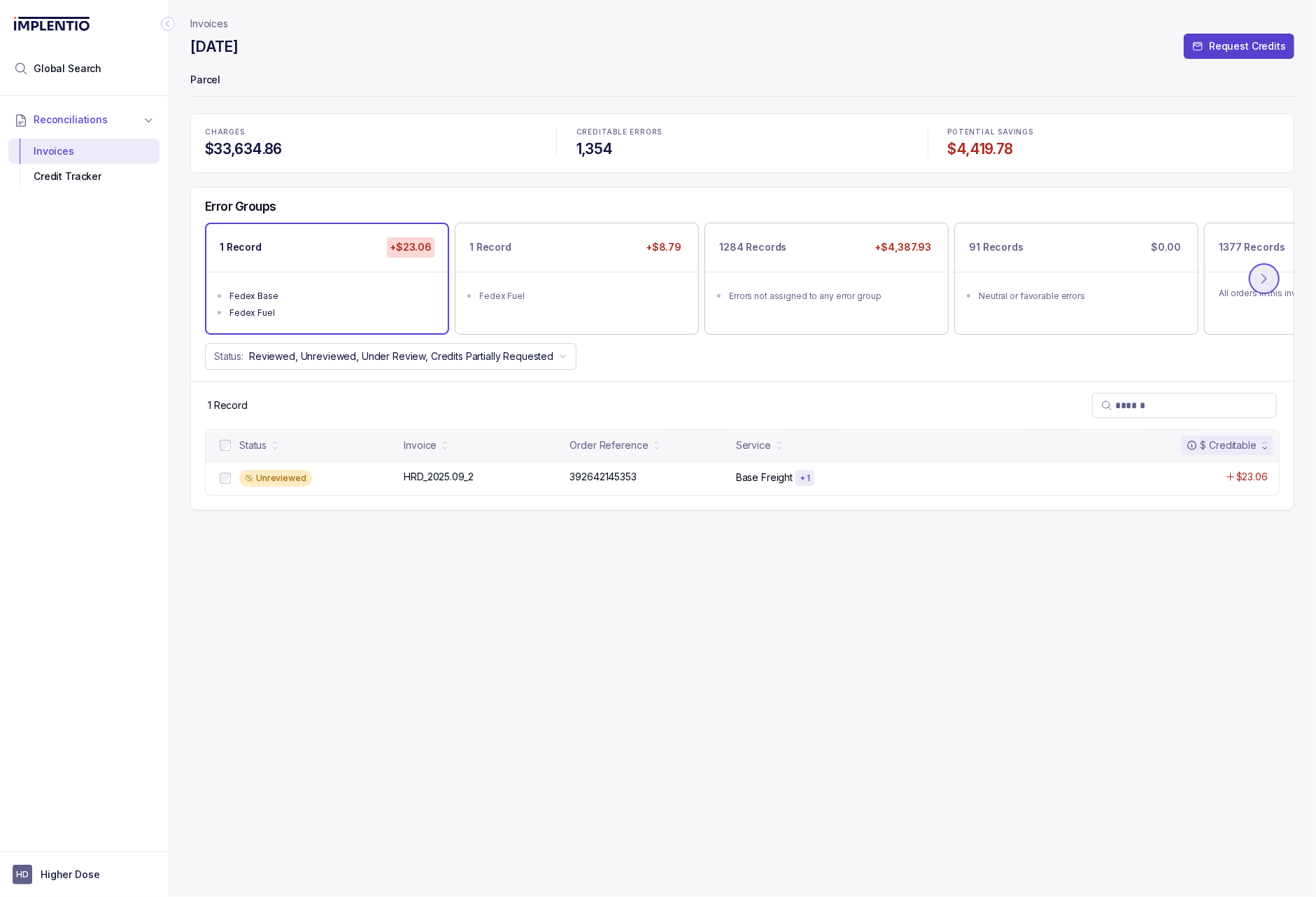
click at [1260, 279] on icon at bounding box center [1264, 278] width 14 height 14
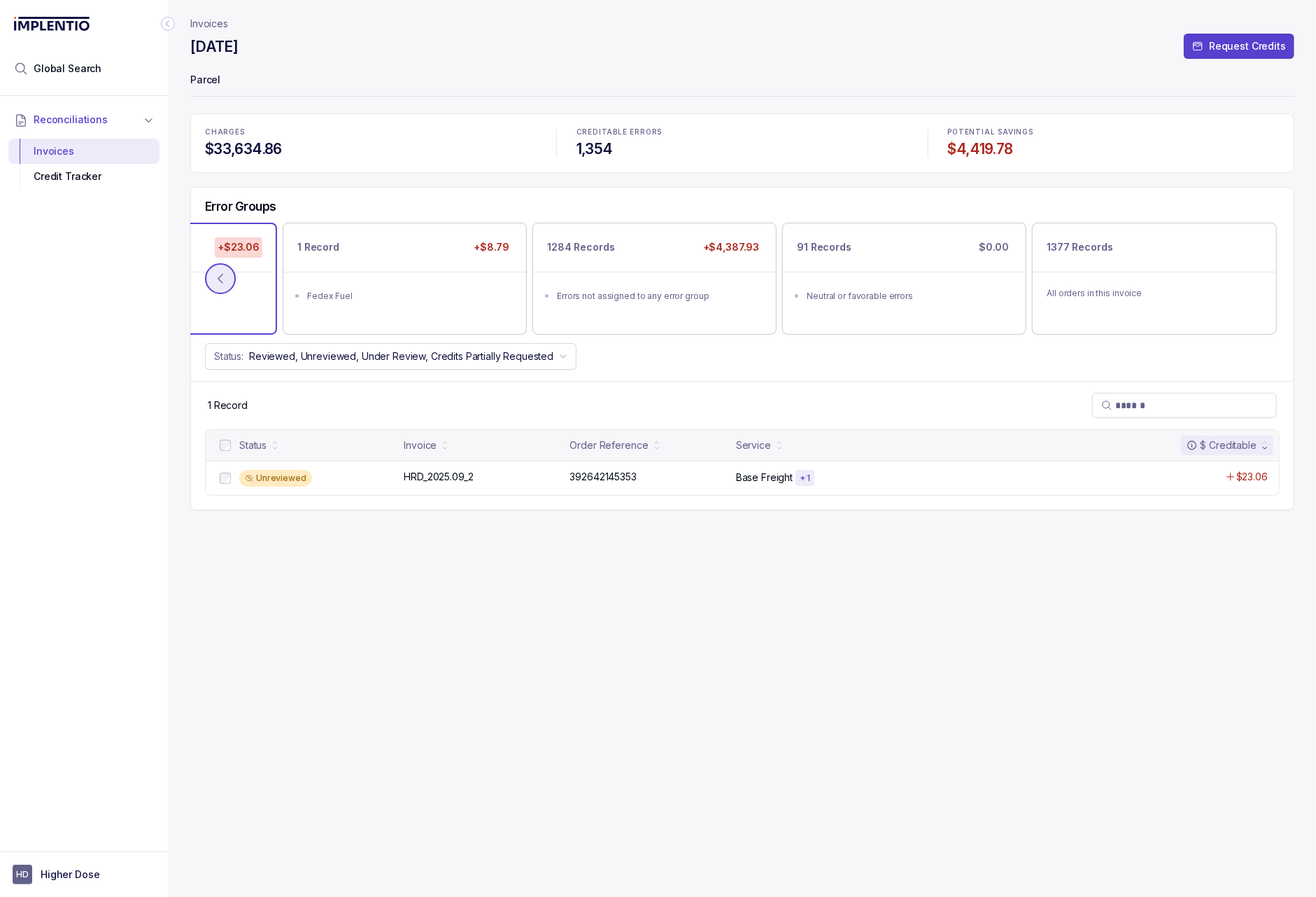
click at [217, 276] on icon at bounding box center [220, 278] width 14 height 14
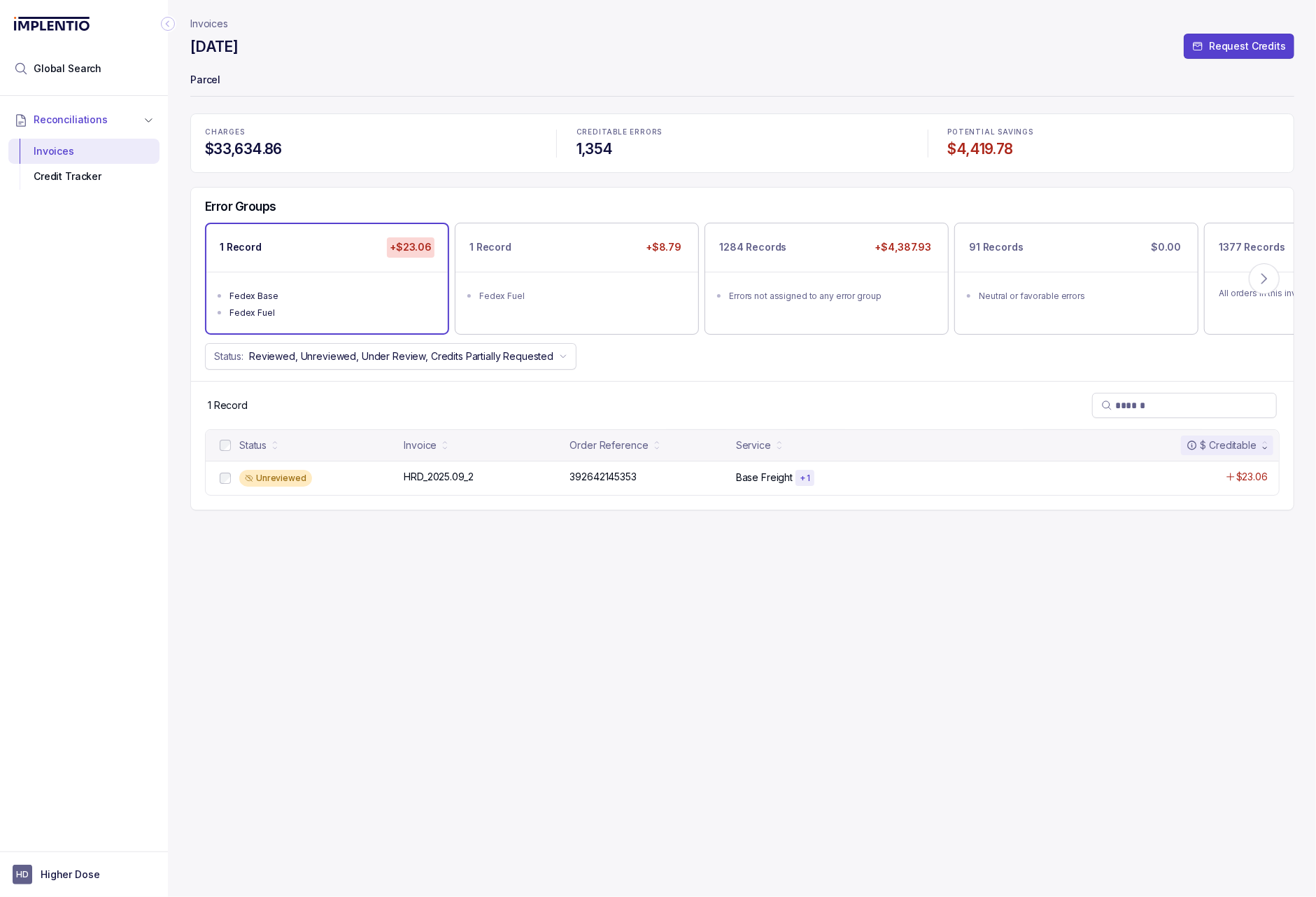
click at [210, 27] on p "Invoices" at bounding box center [209, 23] width 38 height 14
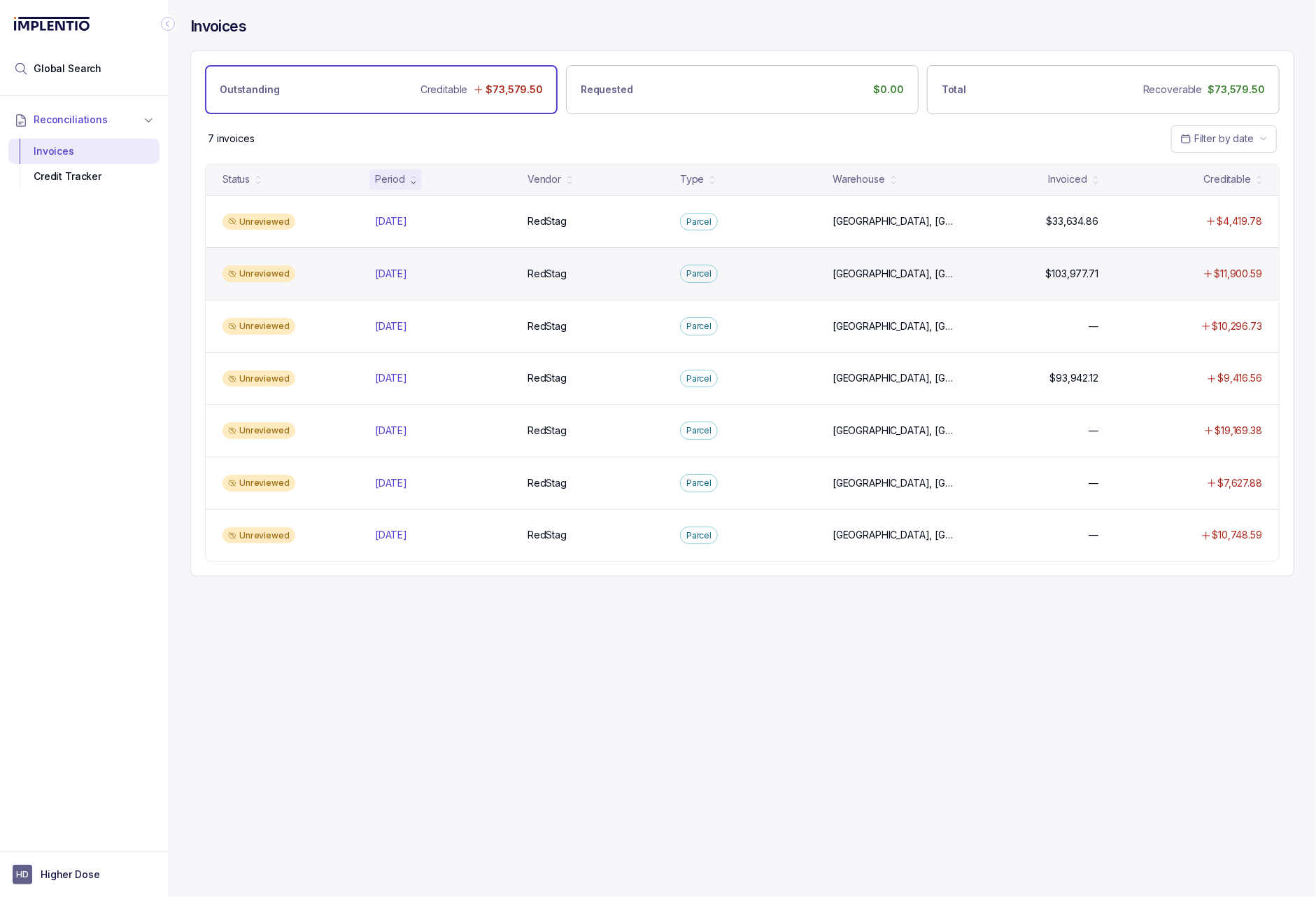
click at [425, 283] on div "Unreviewed Aug 2025 Aug 2025 RedStag RedStag Parcel Salt Lake City, Sweetwater …" at bounding box center [742, 273] width 1074 height 53
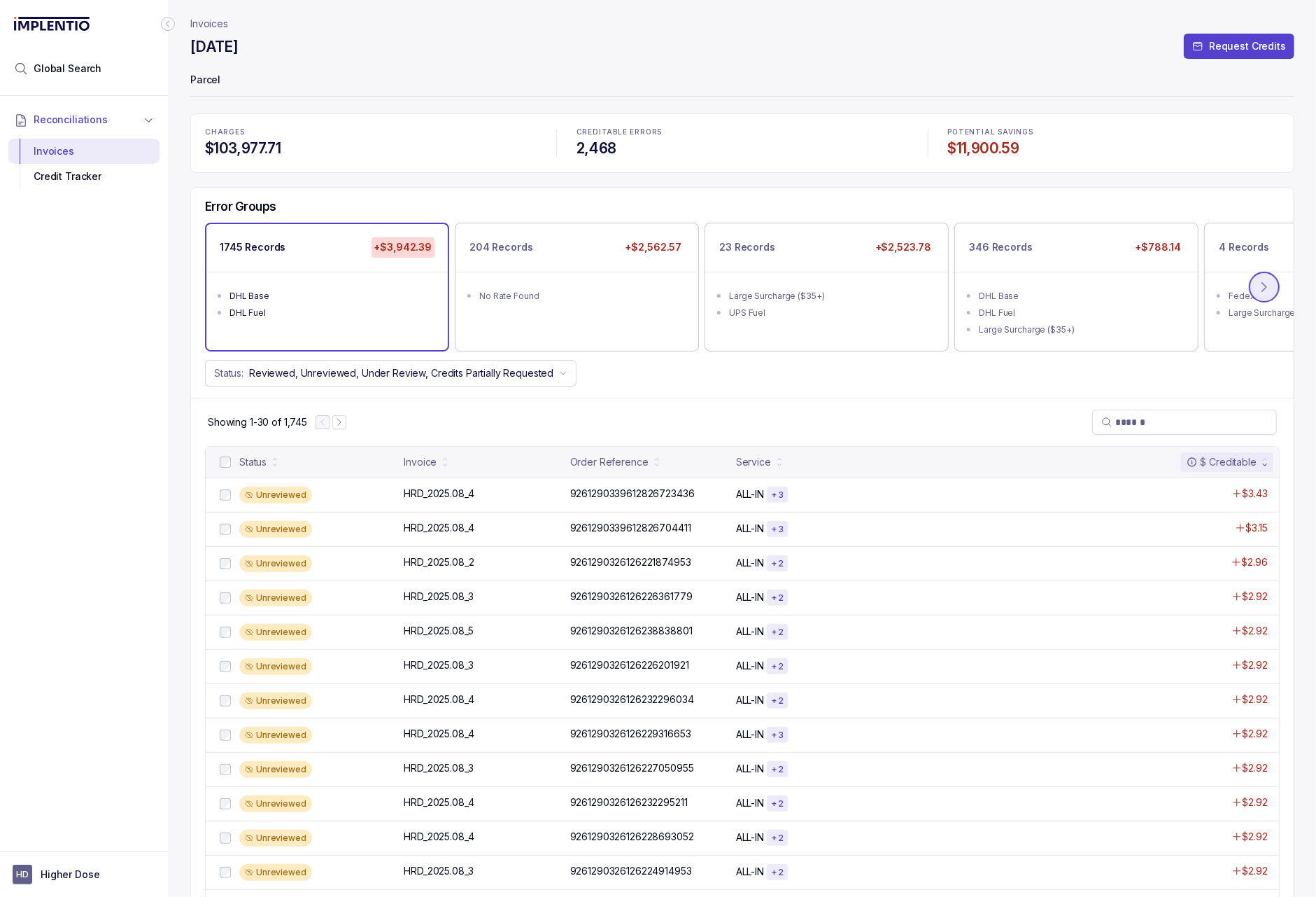
click at [1258, 294] on icon at bounding box center [1264, 286] width 14 height 14
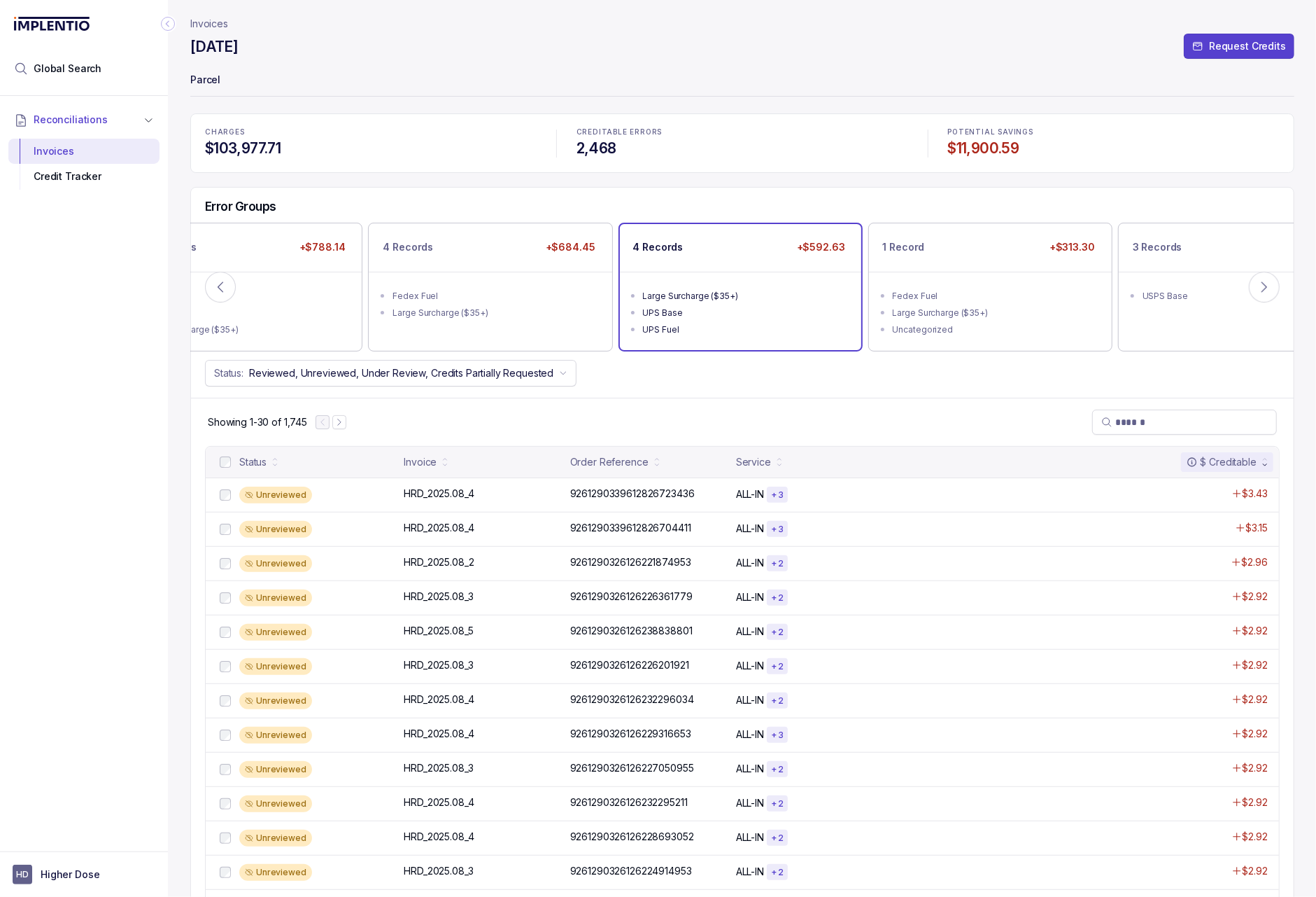
click at [811, 327] on div "UPS Fuel" at bounding box center [745, 329] width 204 height 14
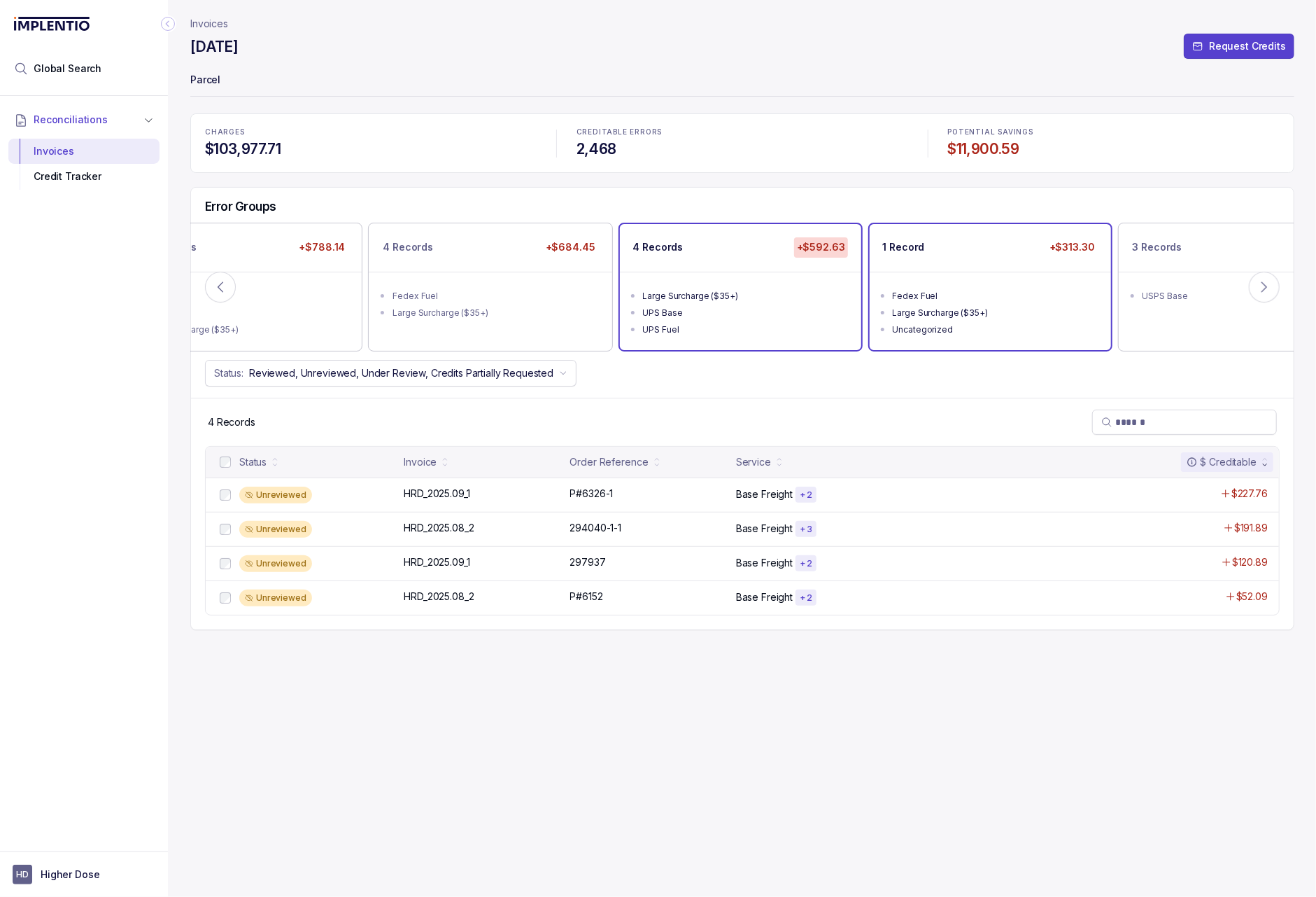
click at [968, 312] on div "Large Surcharge ($35+)" at bounding box center [995, 312] width 204 height 14
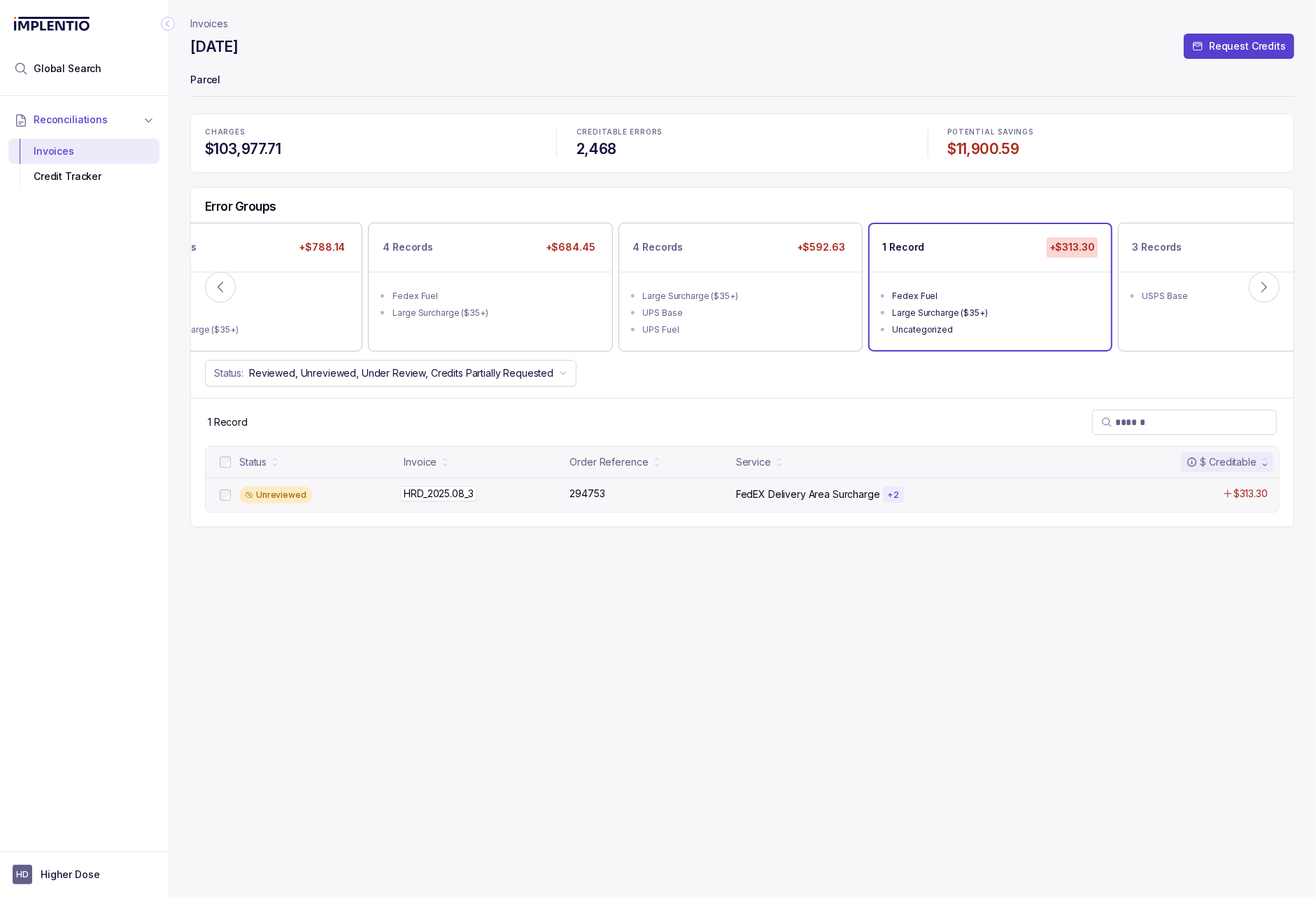
click at [463, 499] on div "HRD_2025.08_3 HRD_2025.08_3" at bounding box center [438, 493] width 69 height 14
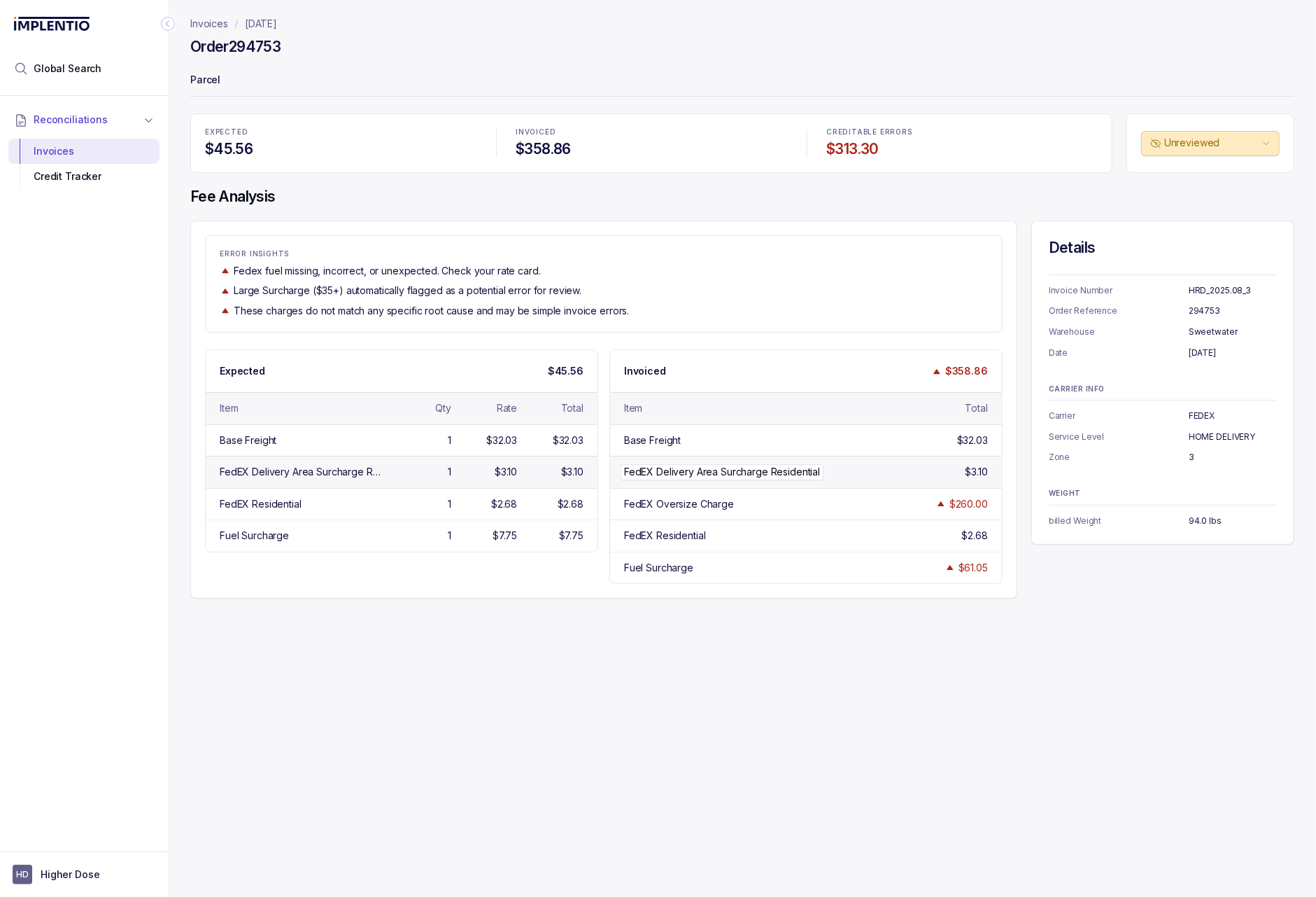
click at [666, 474] on p "FedEX Delivery Area Surcharge Residential" at bounding box center [721, 472] width 203 height 15
drag, startPoint x: 622, startPoint y: 473, endPoint x: 757, endPoint y: 474, distance: 135.0
click at [757, 474] on p "FedEX Delivery Area Surcharge Residential" at bounding box center [721, 472] width 203 height 15
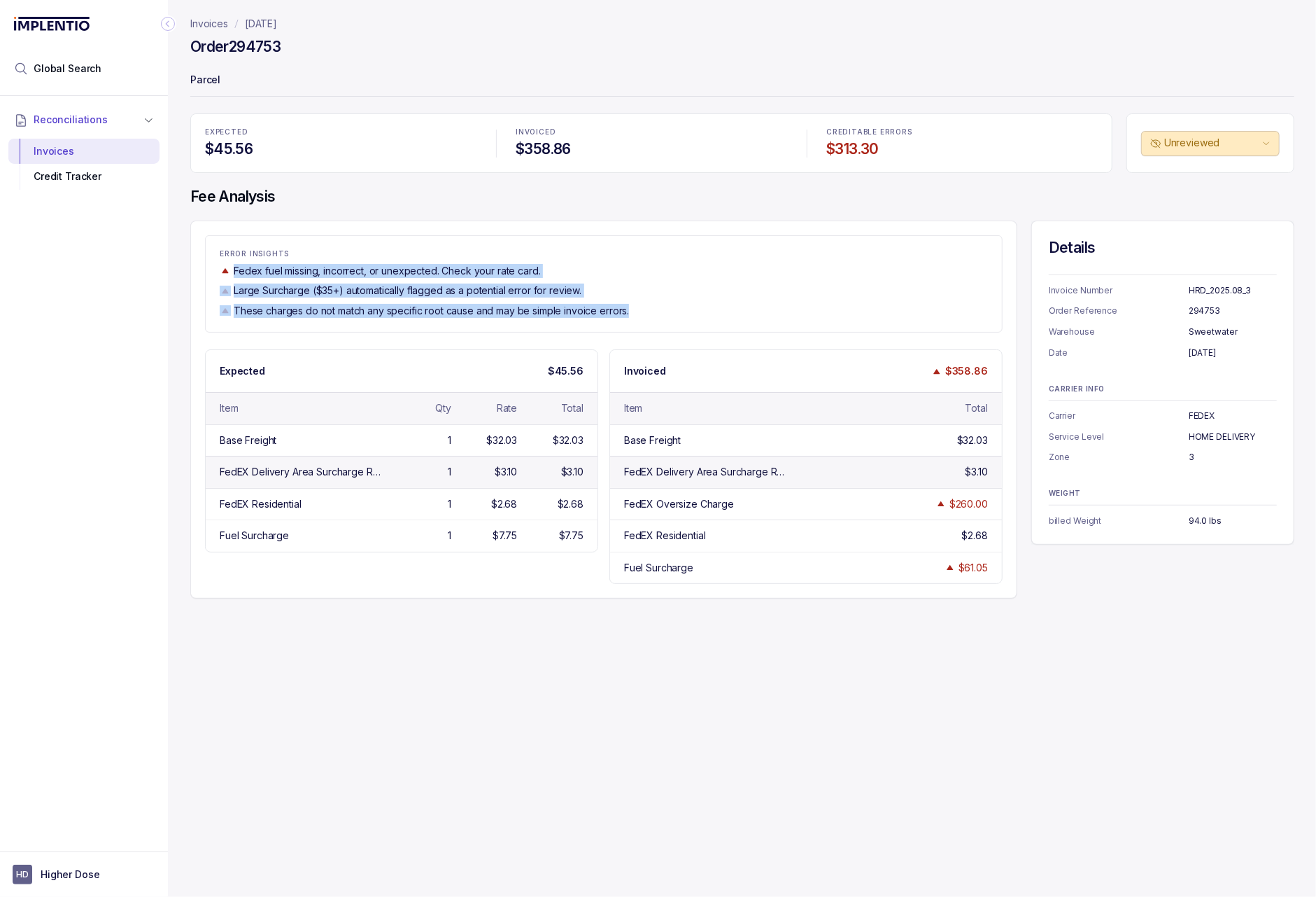
drag, startPoint x: 235, startPoint y: 270, endPoint x: 407, endPoint y: 335, distance: 183.9
click at [407, 335] on div "ERROR INSIGHTS Fedex fuel missing, incorrect, or unexpected. Check your rate ca…" at bounding box center [604, 409] width 828 height 378
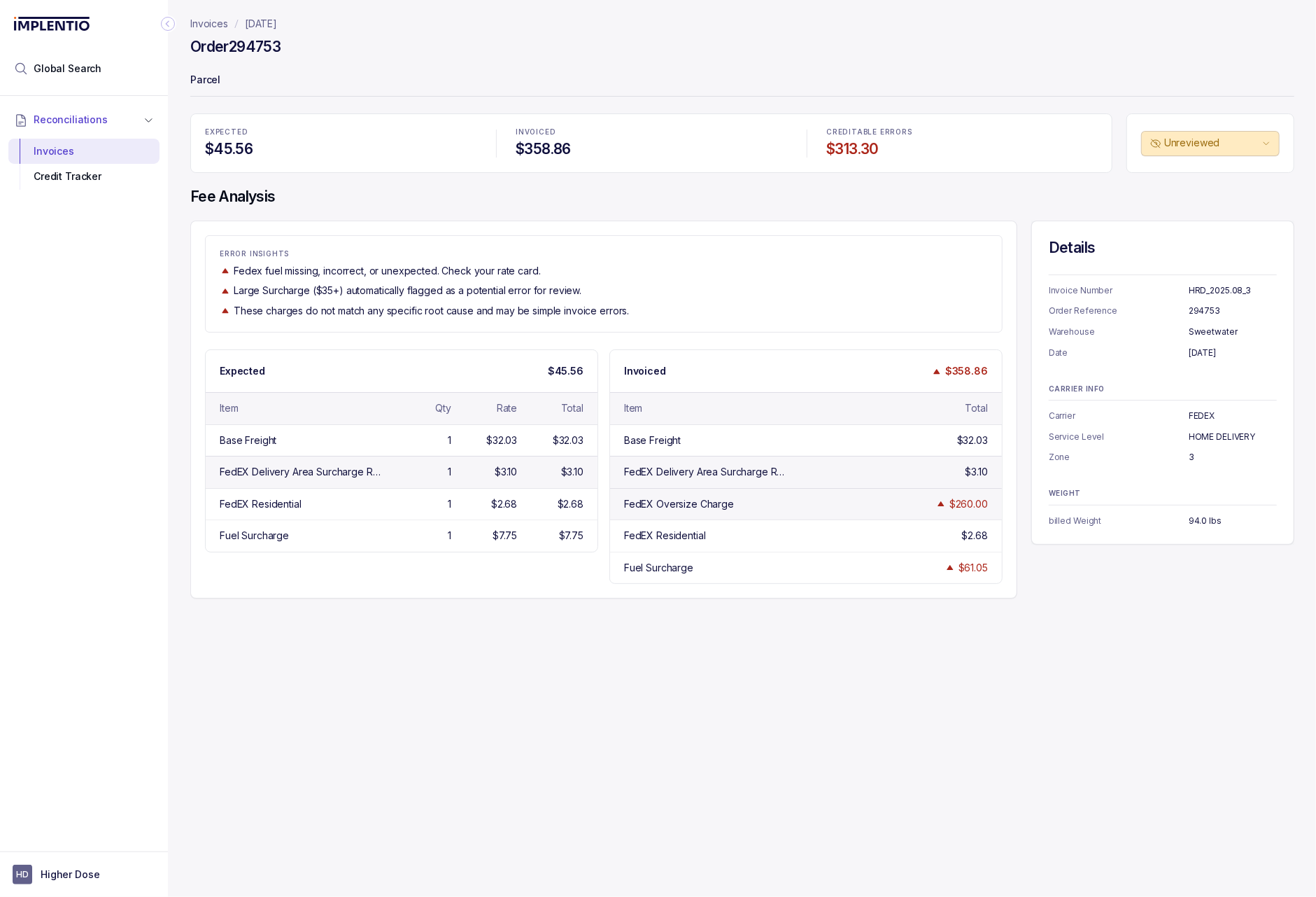
click at [867, 509] on div "FedEX Oversize Charge $260.00" at bounding box center [806, 504] width 392 height 32
drag, startPoint x: 352, startPoint y: 290, endPoint x: 347, endPoint y: 268, distance: 22.6
click at [347, 268] on div "ERROR INSIGHTS Fedex fuel missing, incorrect, or unexpected. Check your rate ca…" at bounding box center [604, 283] width 797 height 68
drag, startPoint x: 676, startPoint y: 315, endPoint x: 209, endPoint y: 309, distance: 467.0
click at [209, 309] on div "ERROR INSIGHTS Fedex fuel missing, incorrect, or unexpected. Check your rate ca…" at bounding box center [604, 283] width 797 height 68
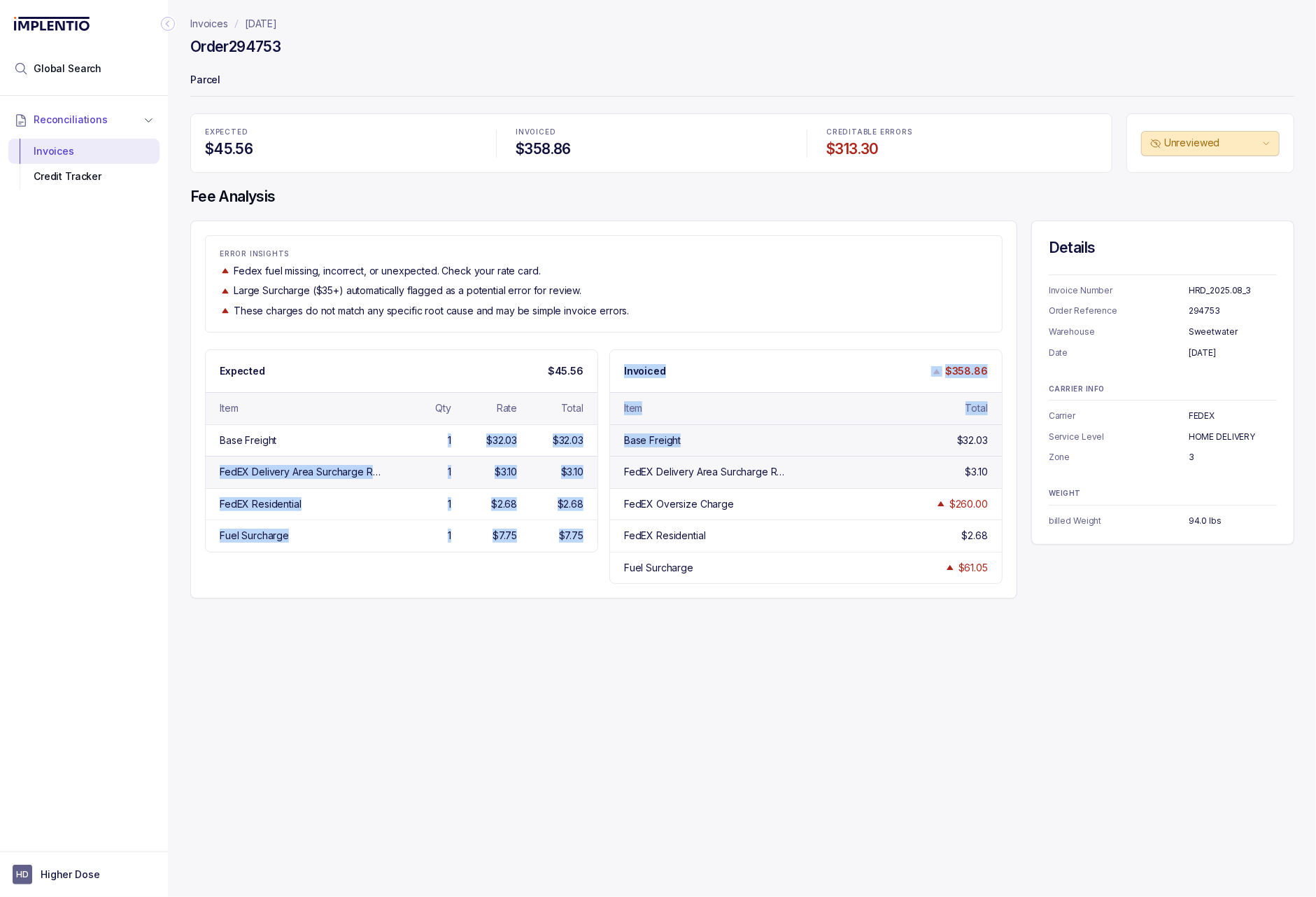
drag, startPoint x: 443, startPoint y: 440, endPoint x: 764, endPoint y: 439, distance: 321.0
click at [764, 439] on div "Expected $45.56 Item Qty Rate Total Base Freight 1 $32.03 $32.03 FedEX Delivery…" at bounding box center [604, 466] width 797 height 235
click at [764, 439] on div "Base Freight" at bounding box center [707, 440] width 165 height 14
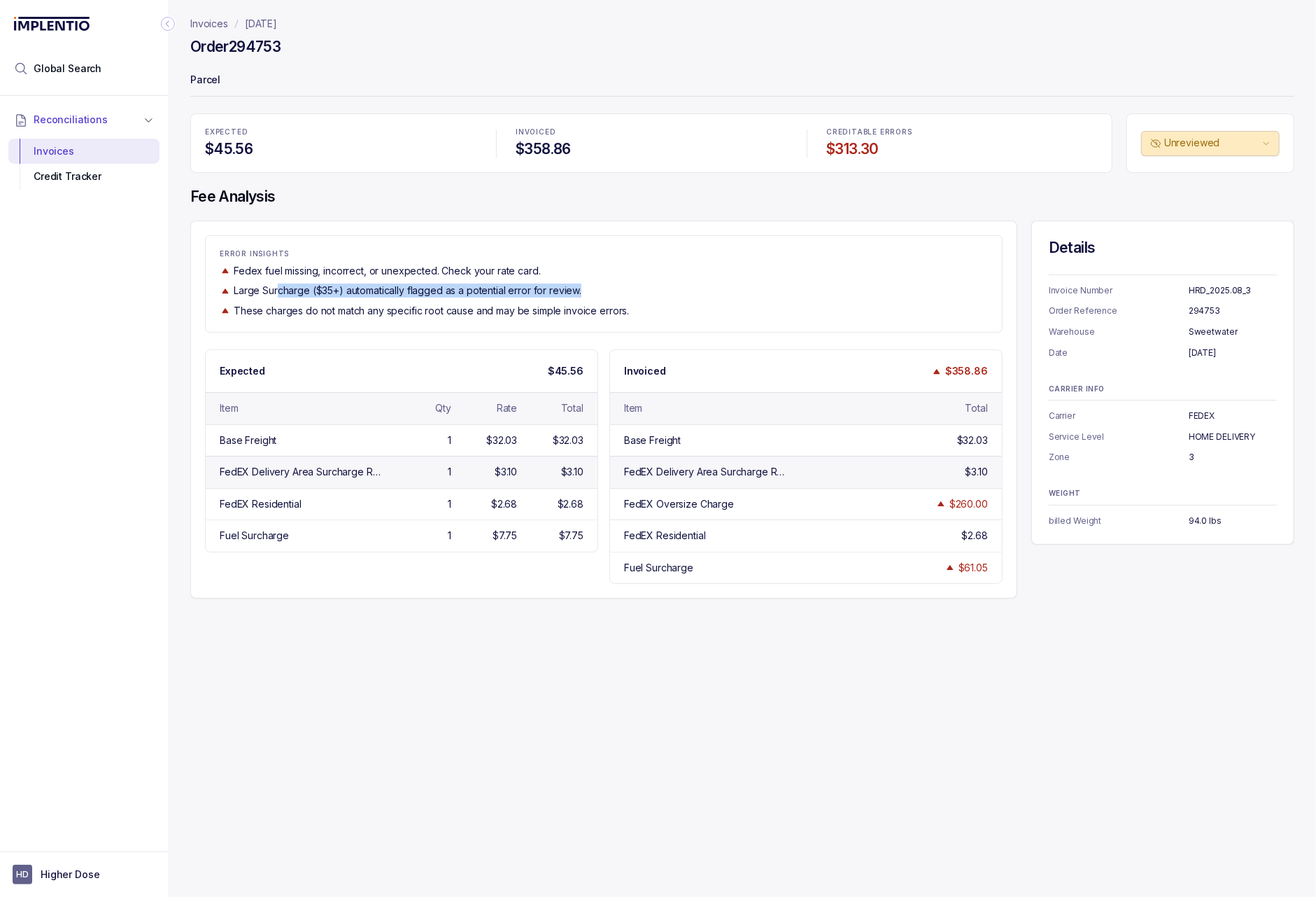
drag, startPoint x: 345, startPoint y: 291, endPoint x: 632, endPoint y: 294, distance: 287.0
click at [632, 294] on div "Large Surcharge ($35+) automatically flagged as a potential error for review." at bounding box center [604, 290] width 768 height 14
click at [277, 17] on p "[DATE]" at bounding box center [261, 23] width 33 height 14
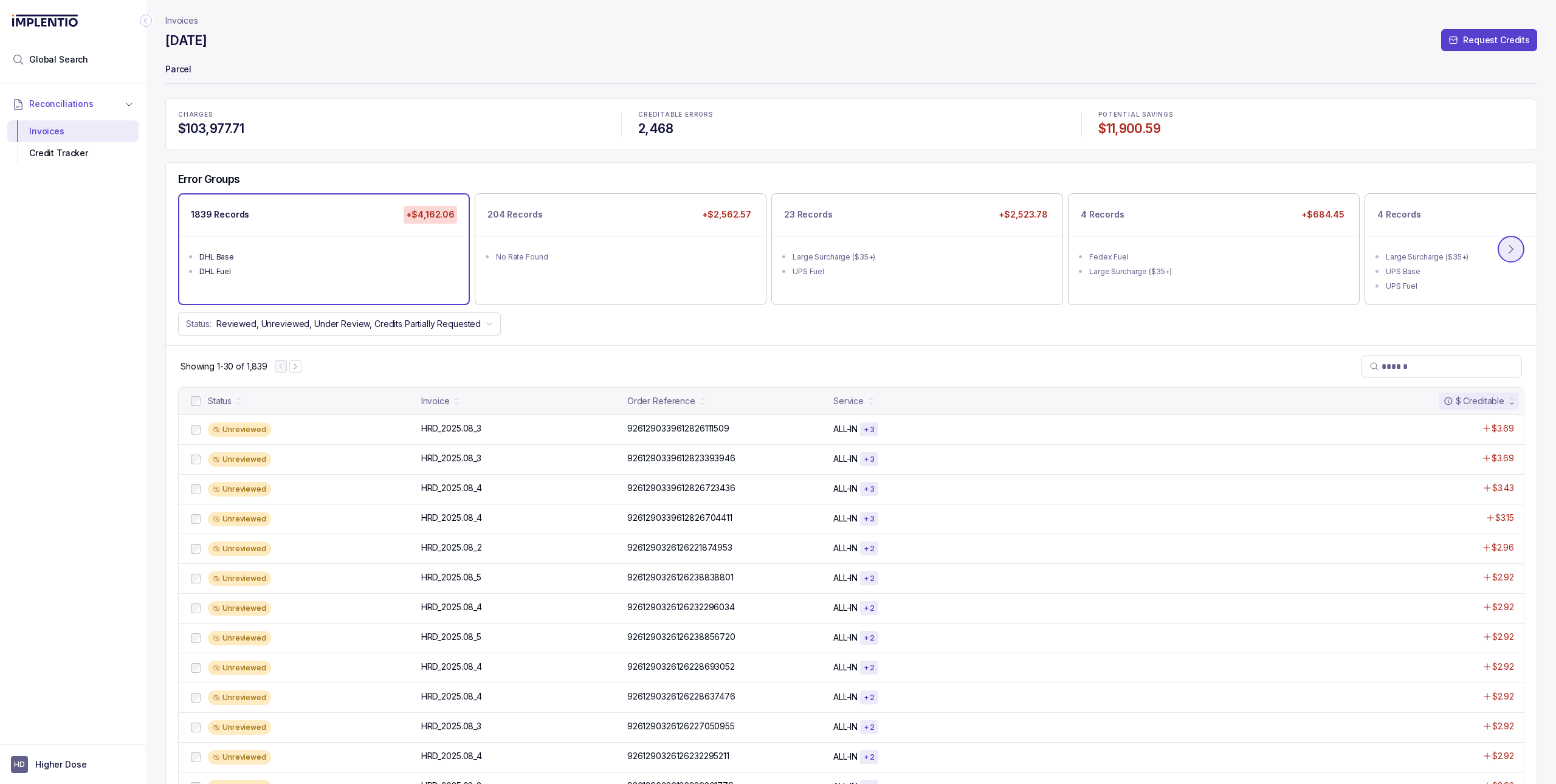
click at [727, 252] on icon at bounding box center [1511, 249] width 12 height 12
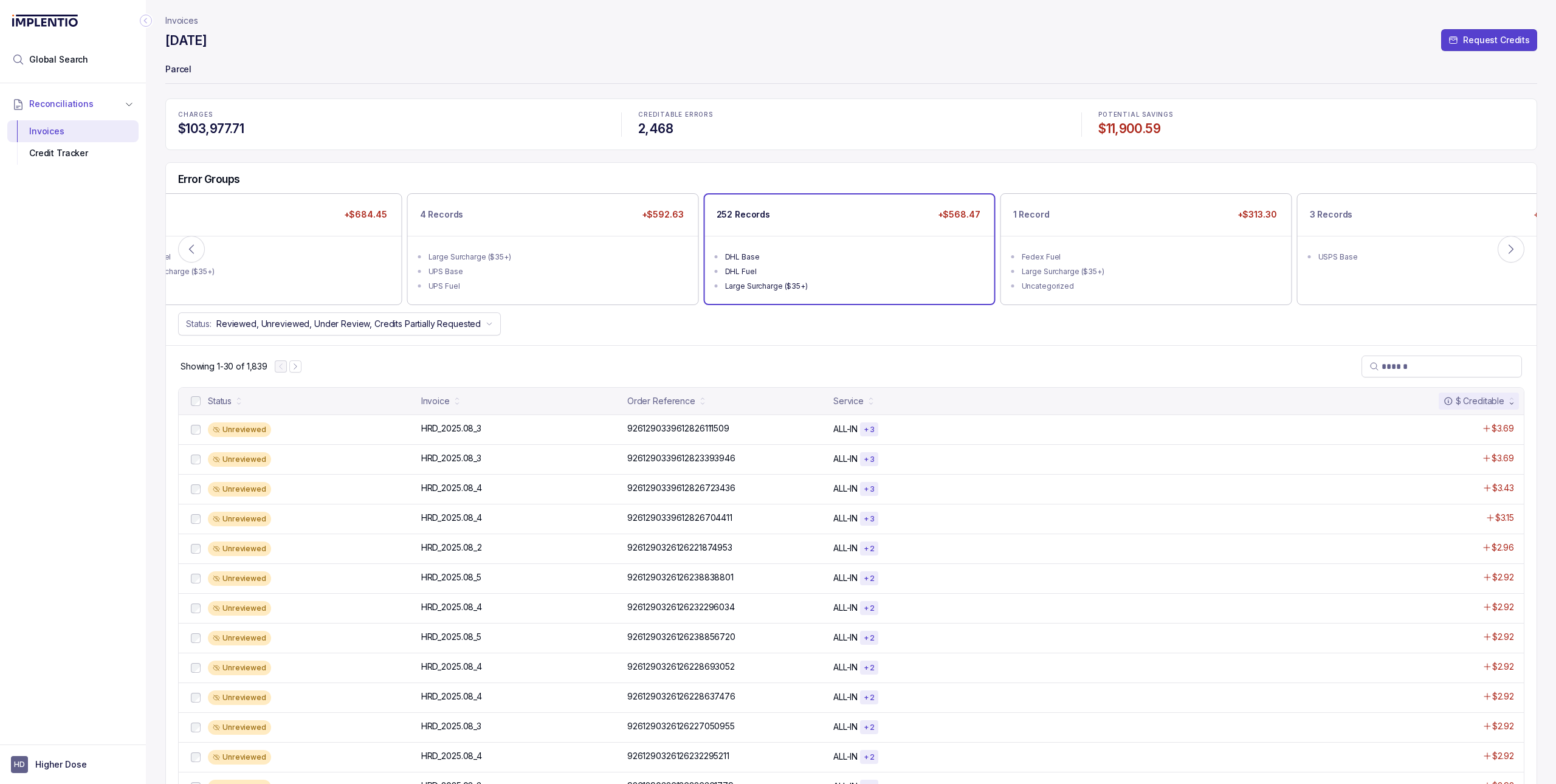
click at [727, 280] on div "Large Surcharge ($35+)" at bounding box center [854, 286] width 257 height 12
